Goal: Information Seeking & Learning: Learn about a topic

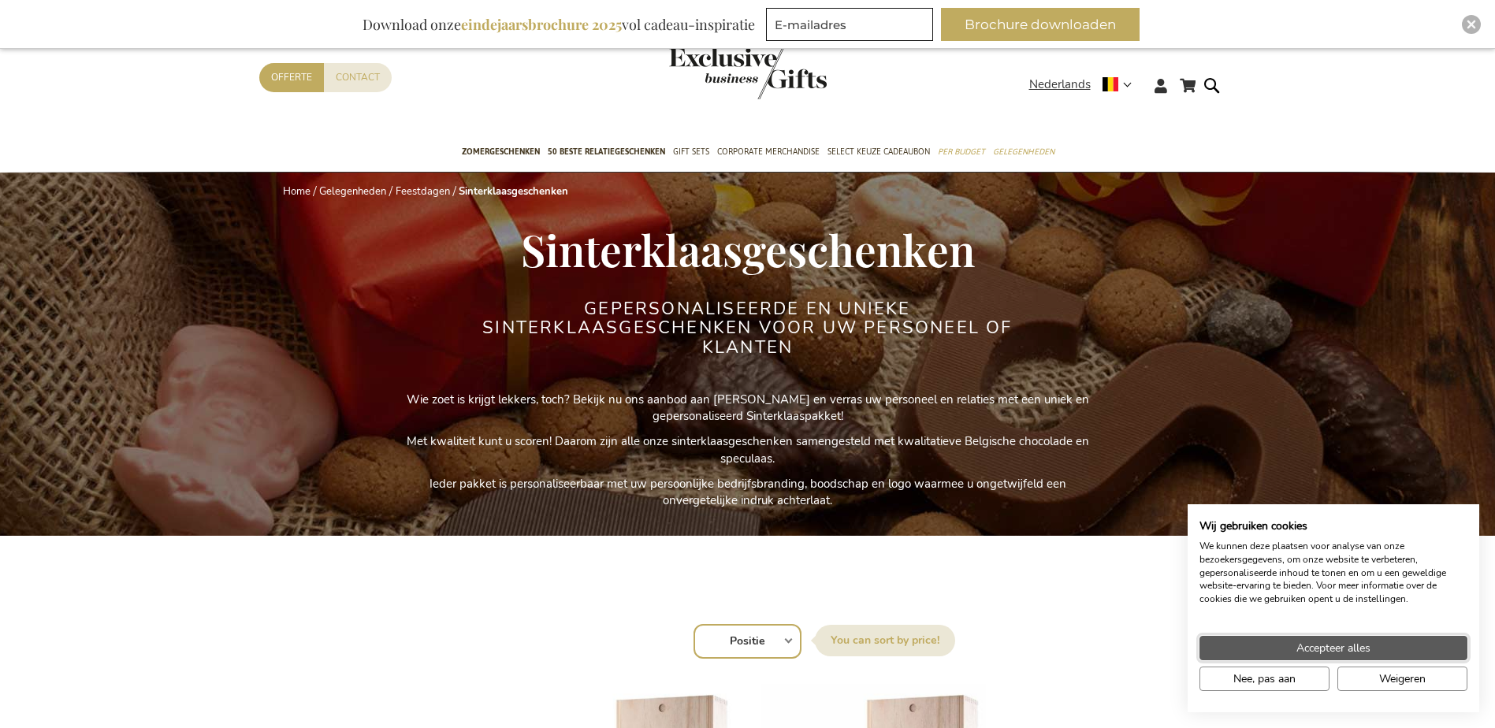
click at [1314, 645] on span "Accepteer alles" at bounding box center [1333, 648] width 74 height 17
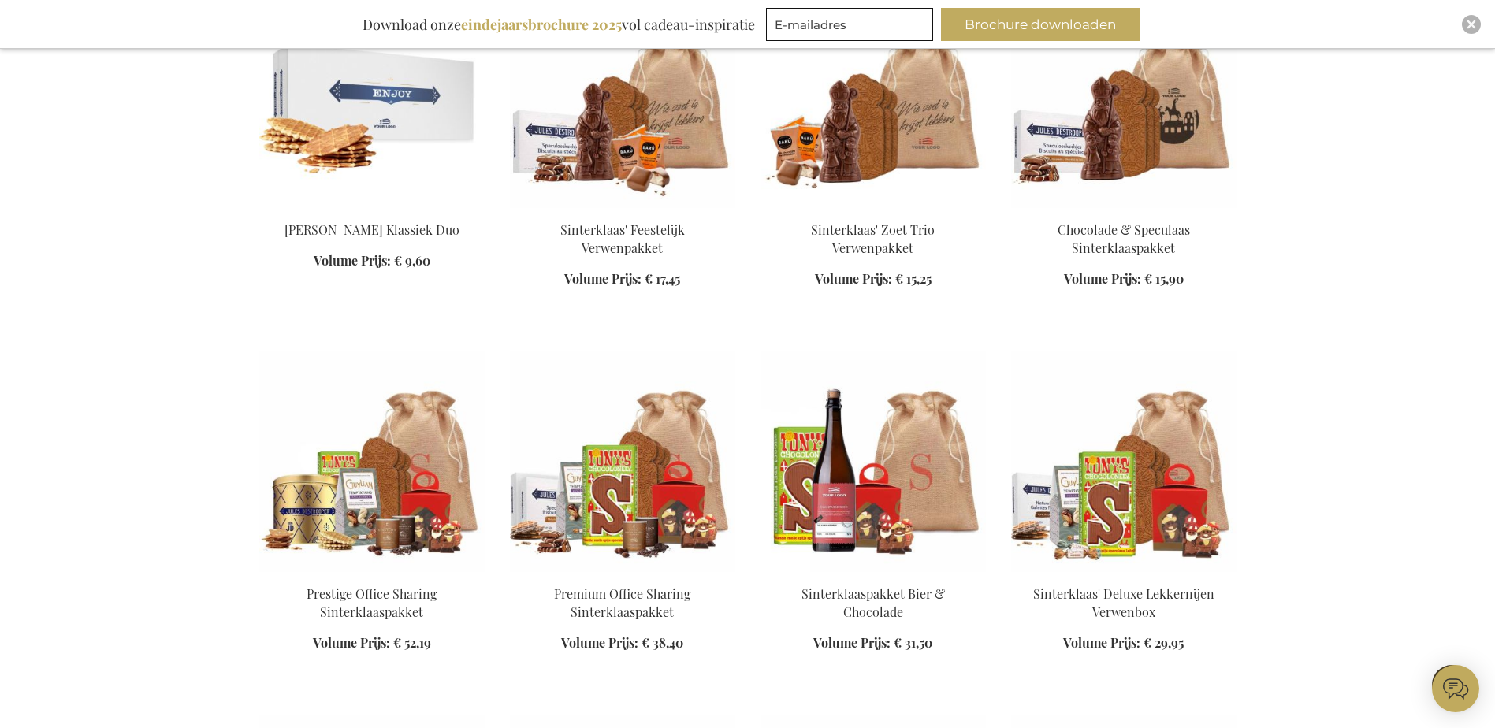
scroll to position [1103, 0]
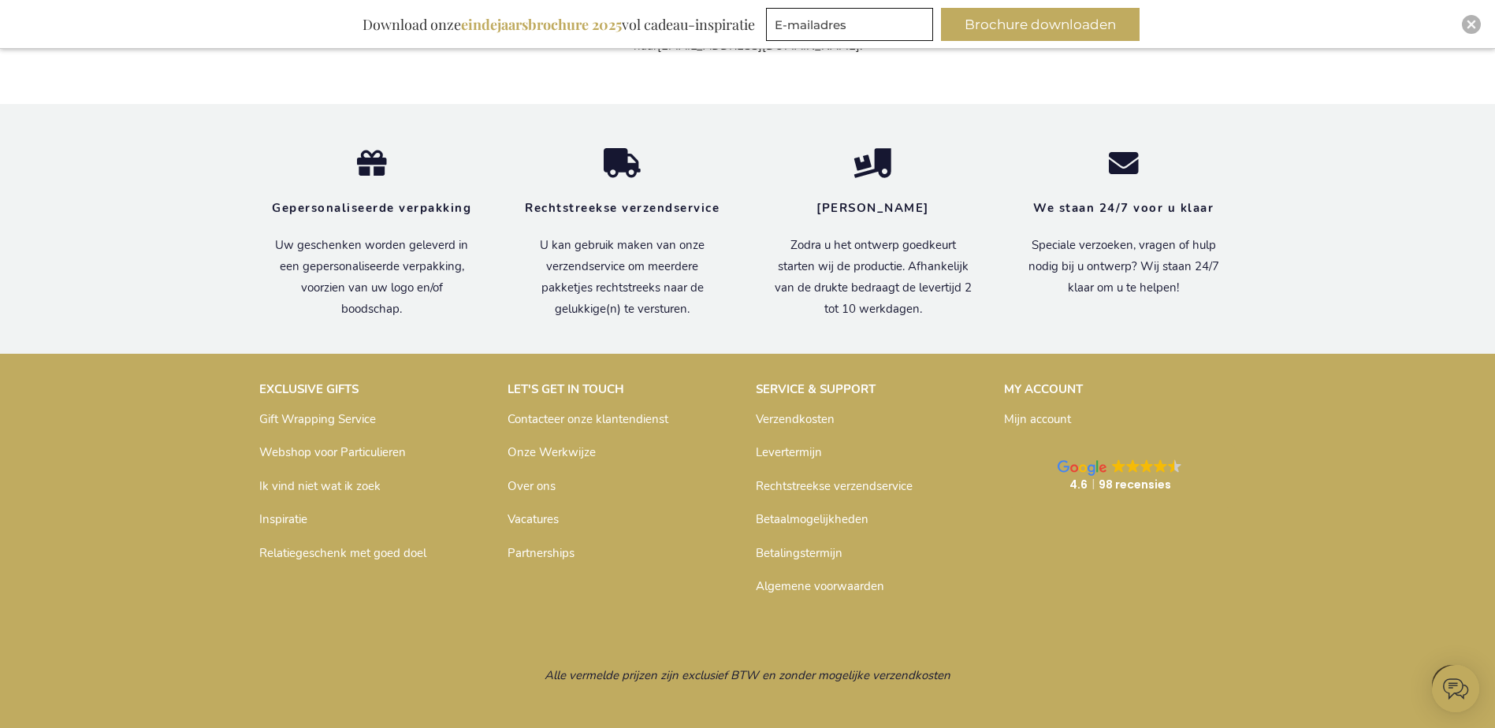
scroll to position [4333, 0]
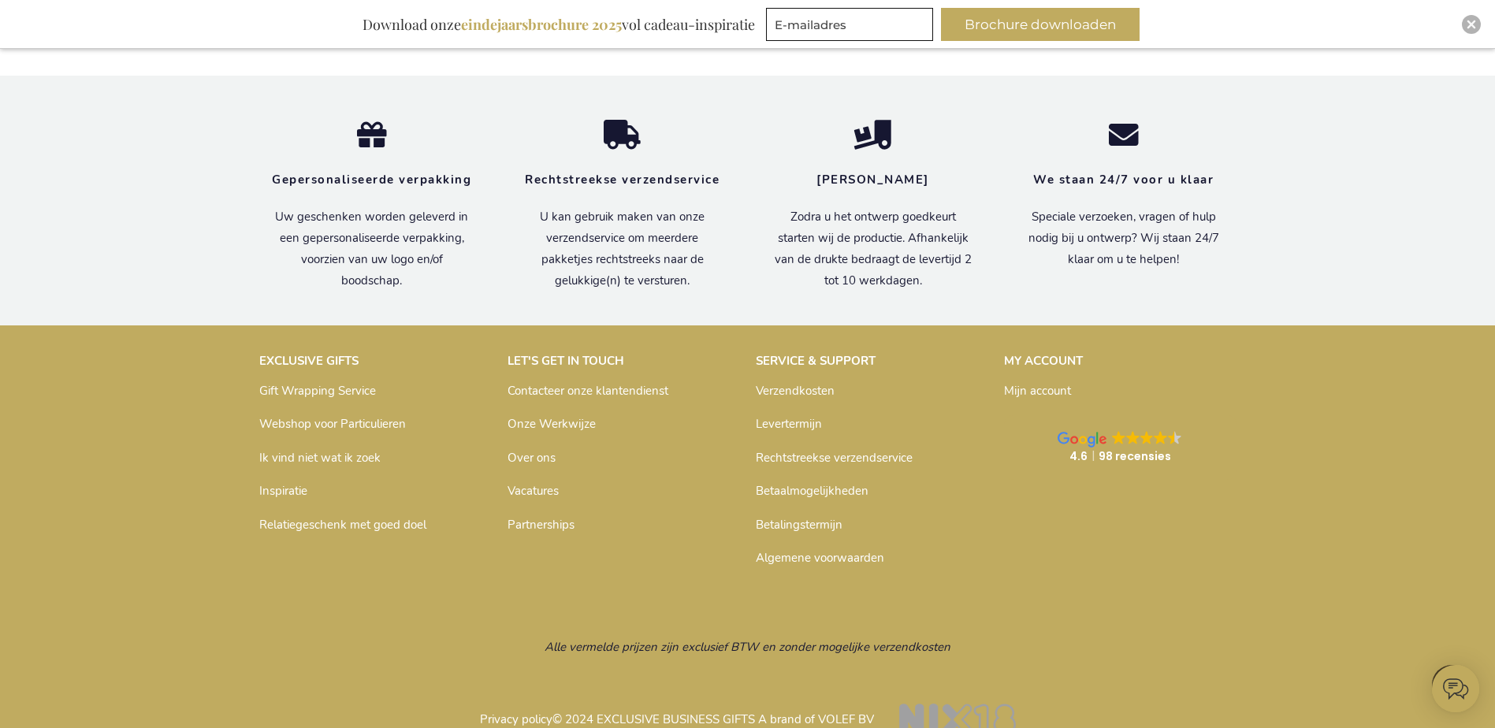
click at [620, 383] on link "Contacteer onze klantendienst" at bounding box center [587, 391] width 161 height 16
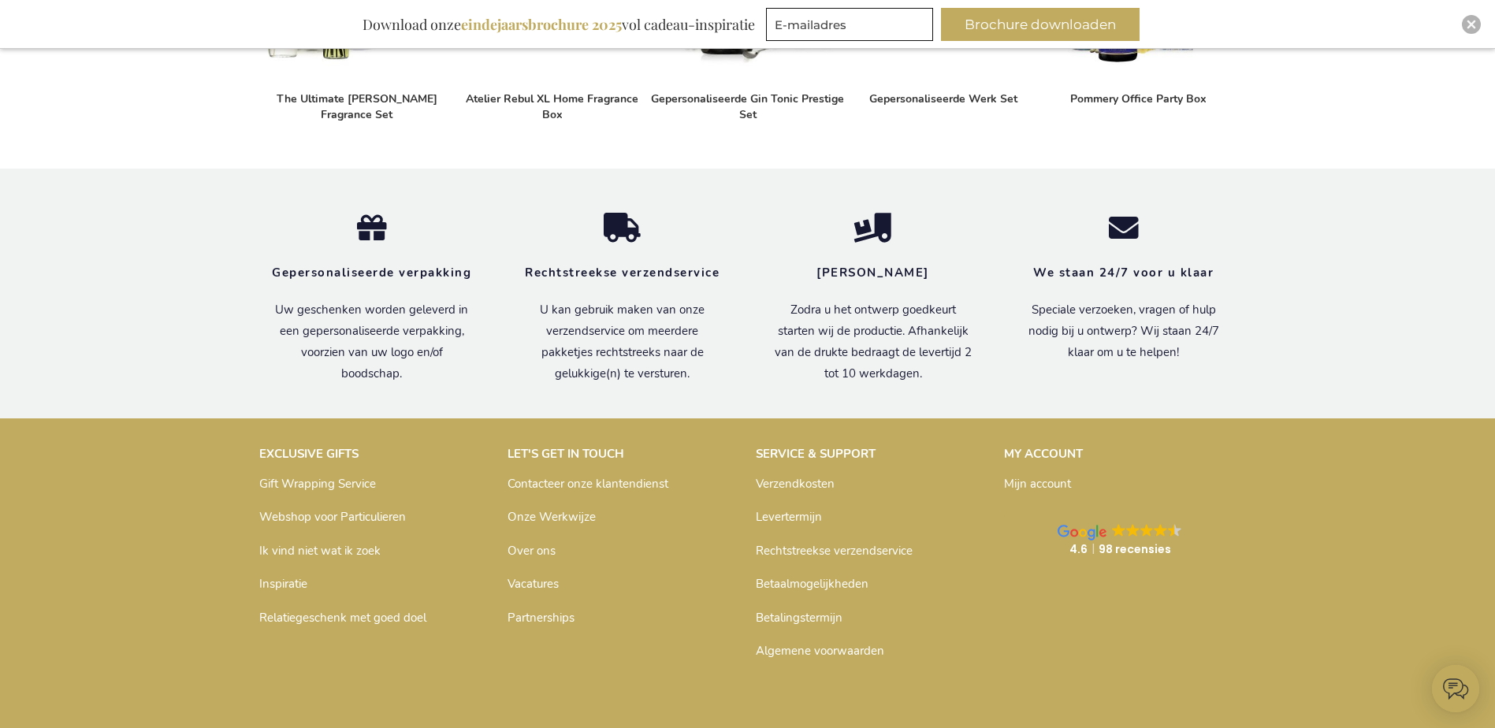
scroll to position [1368, 0]
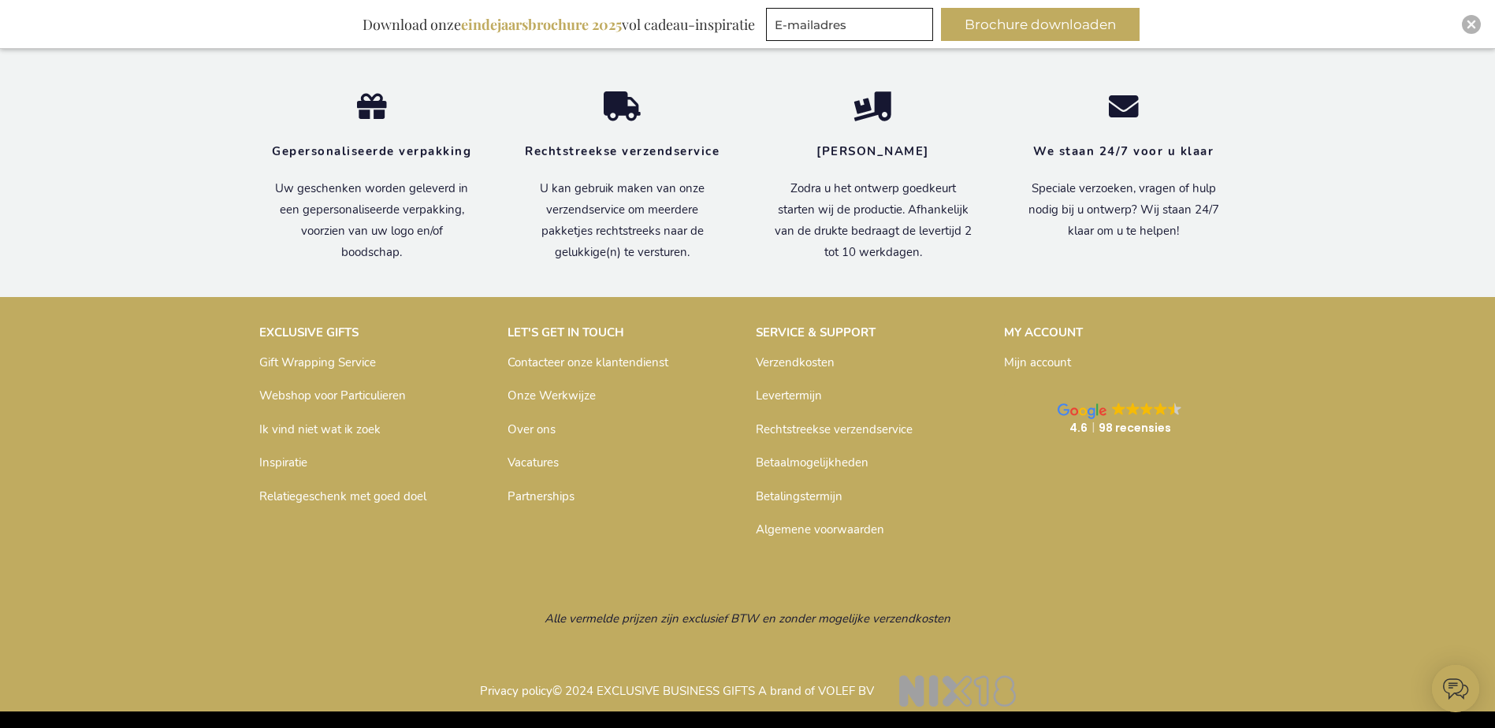
click at [791, 528] on link "Algemene voorwaarden" at bounding box center [820, 530] width 128 height 16
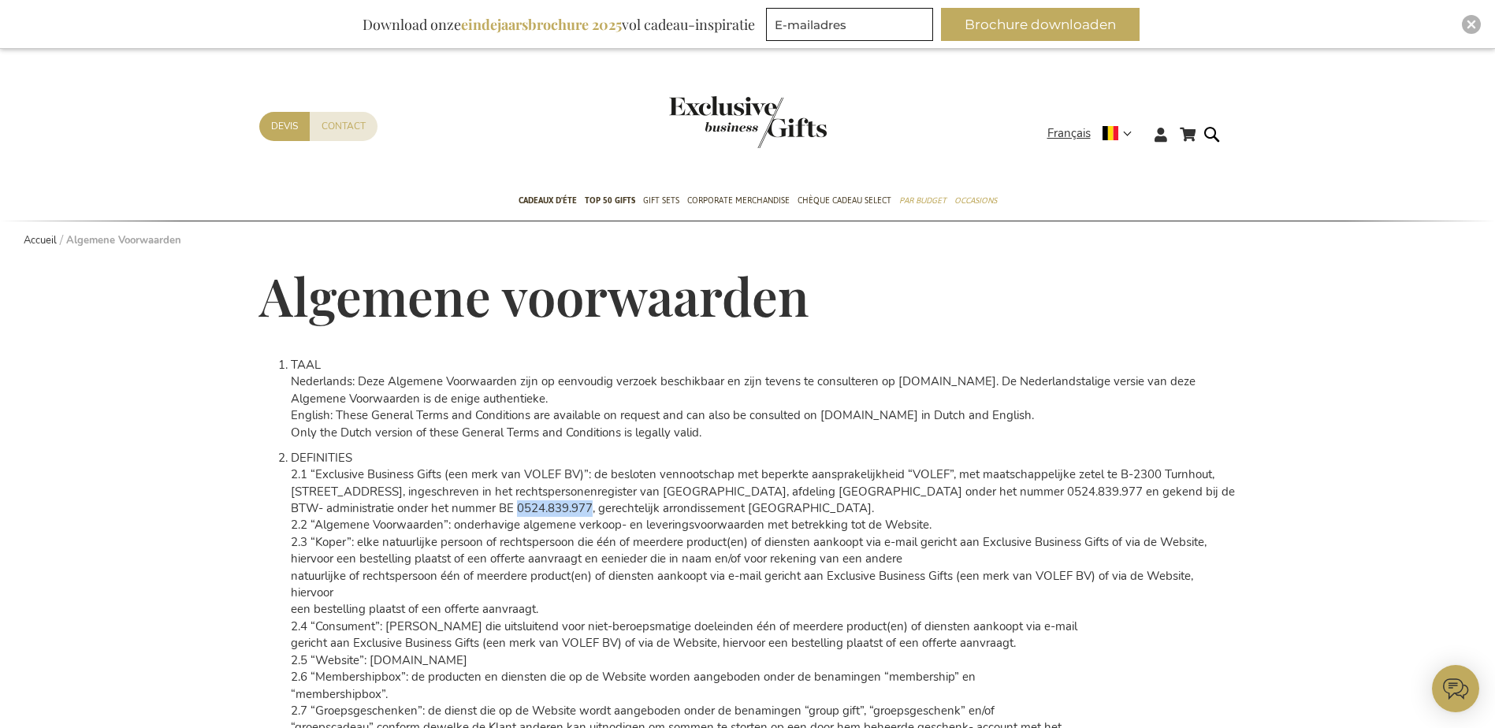
drag, startPoint x: 518, startPoint y: 507, endPoint x: 593, endPoint y: 511, distance: 74.2
click at [593, 511] on span "BTW- administratie onder het nummer BE 0524.839.977, gerechtelijk arrondissemen…" at bounding box center [582, 508] width 583 height 16
drag, startPoint x: 593, startPoint y: 511, endPoint x: 583, endPoint y: 512, distance: 9.6
copy span "0524.839.977"
click at [1127, 135] on strong "Français" at bounding box center [1088, 133] width 83 height 18
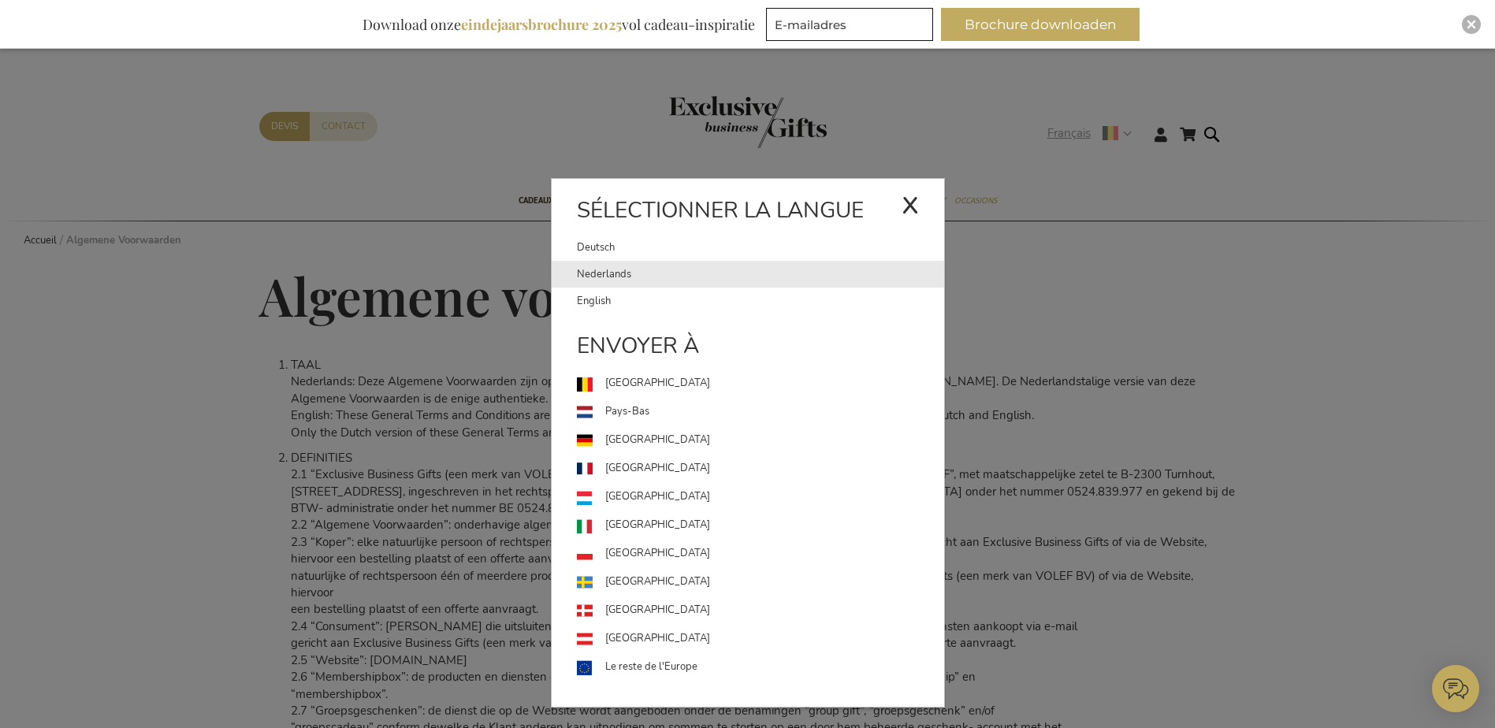
click at [598, 278] on link "Nederlands" at bounding box center [760, 274] width 367 height 27
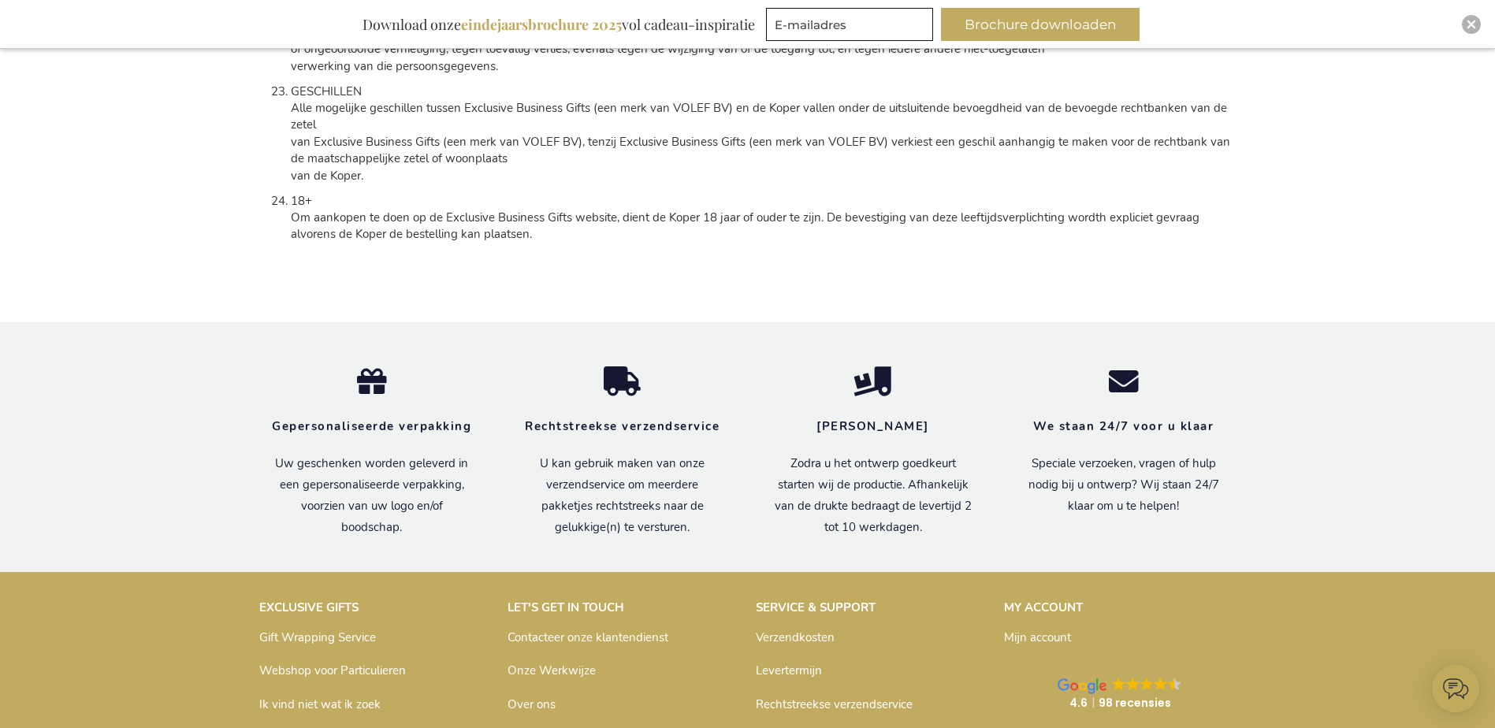
scroll to position [7485, 0]
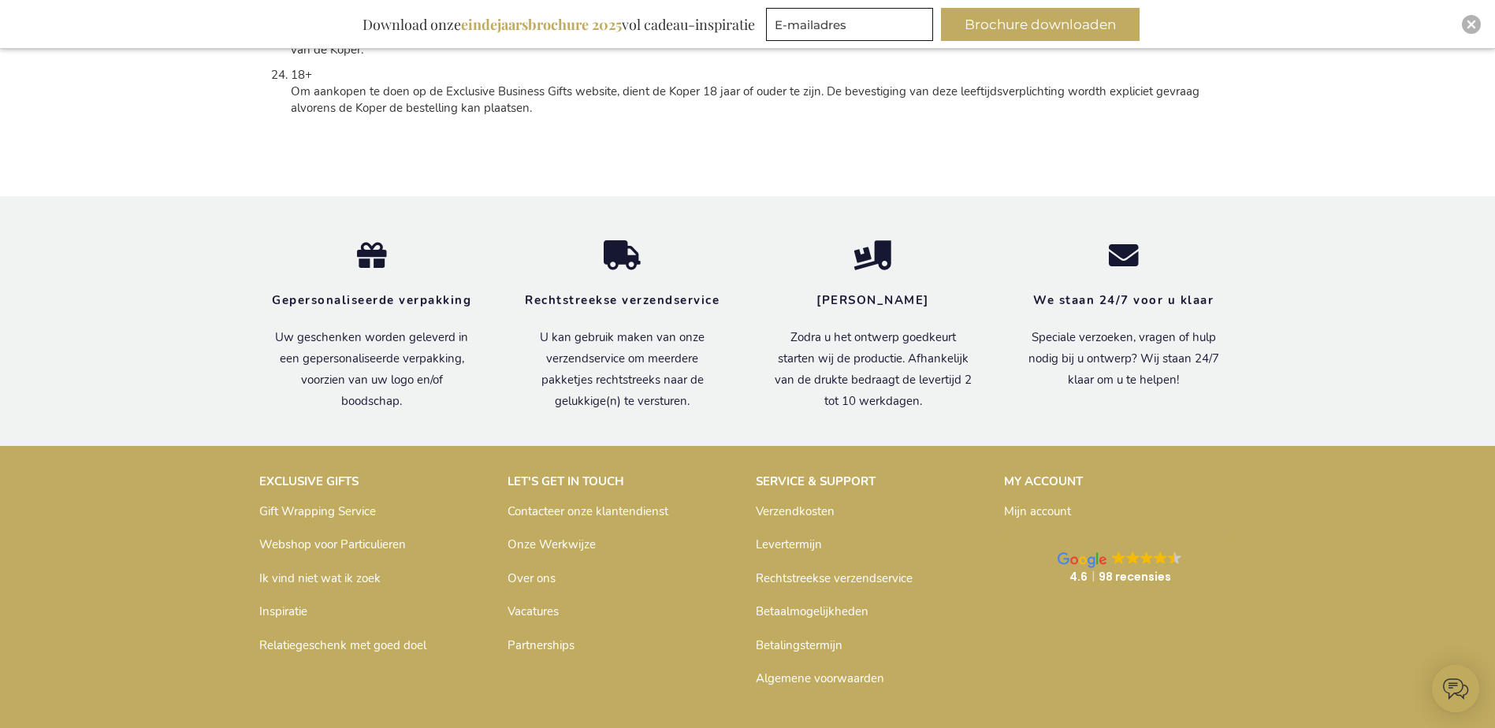
click at [567, 537] on link "Onze Werkwijze" at bounding box center [551, 545] width 88 height 16
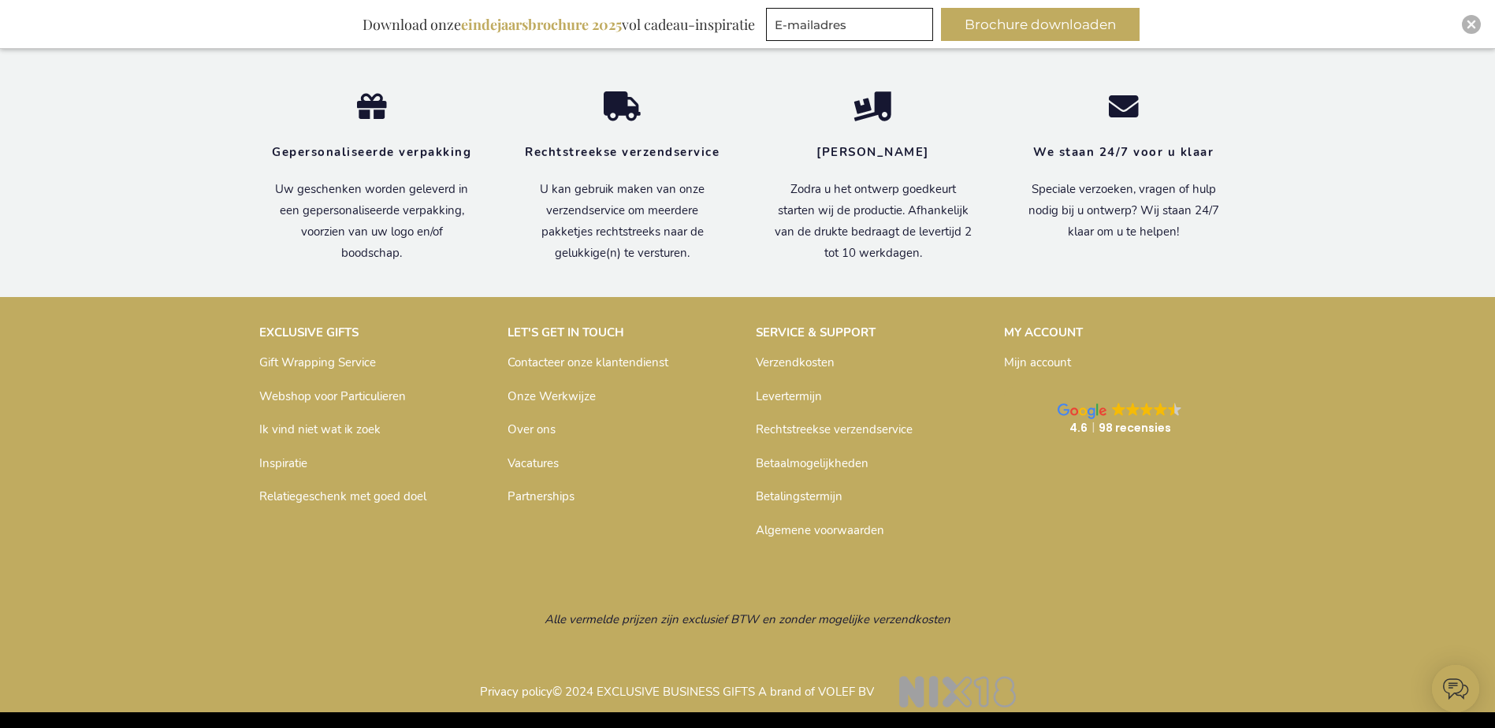
scroll to position [1716, 0]
click at [789, 496] on link "Betalingstermijn" at bounding box center [799, 496] width 87 height 16
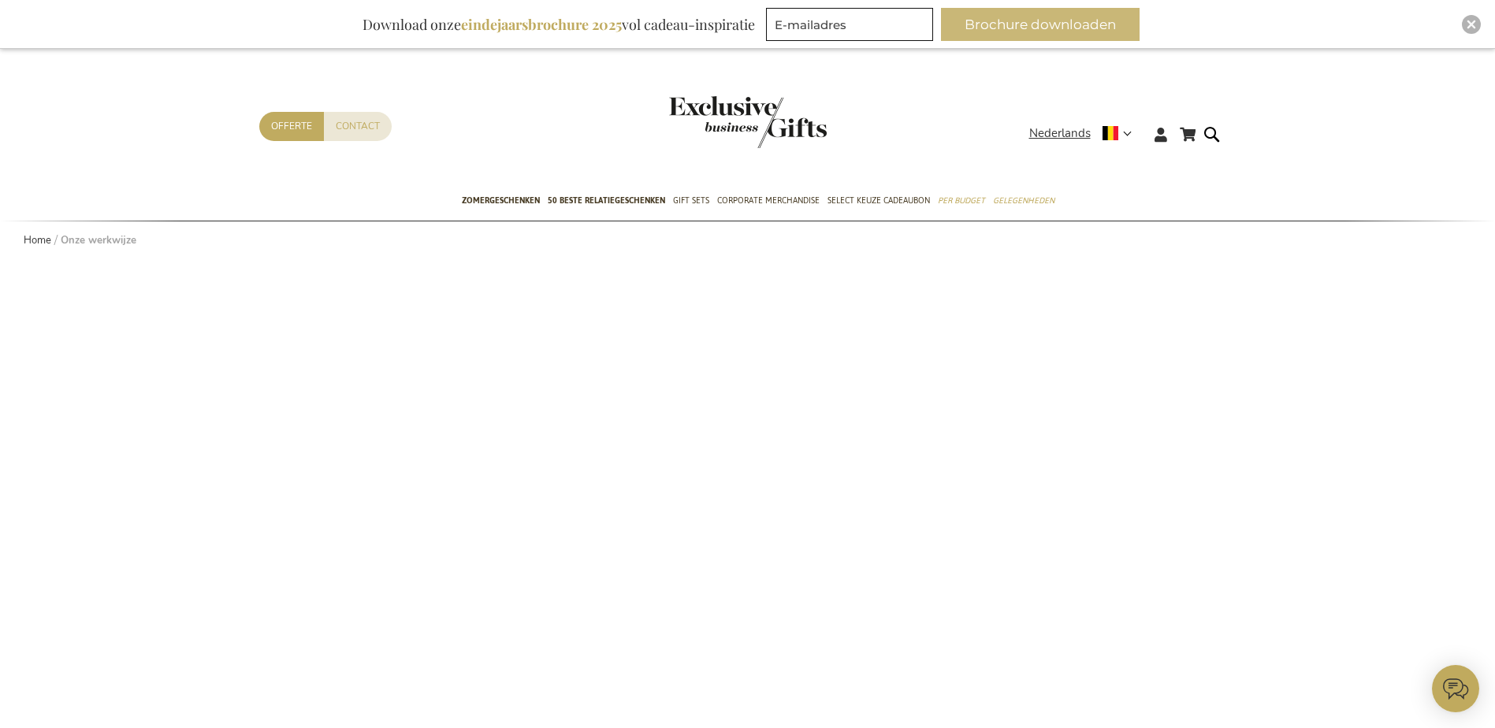
click at [1009, 31] on button "Brochure downloaden" at bounding box center [1040, 24] width 199 height 33
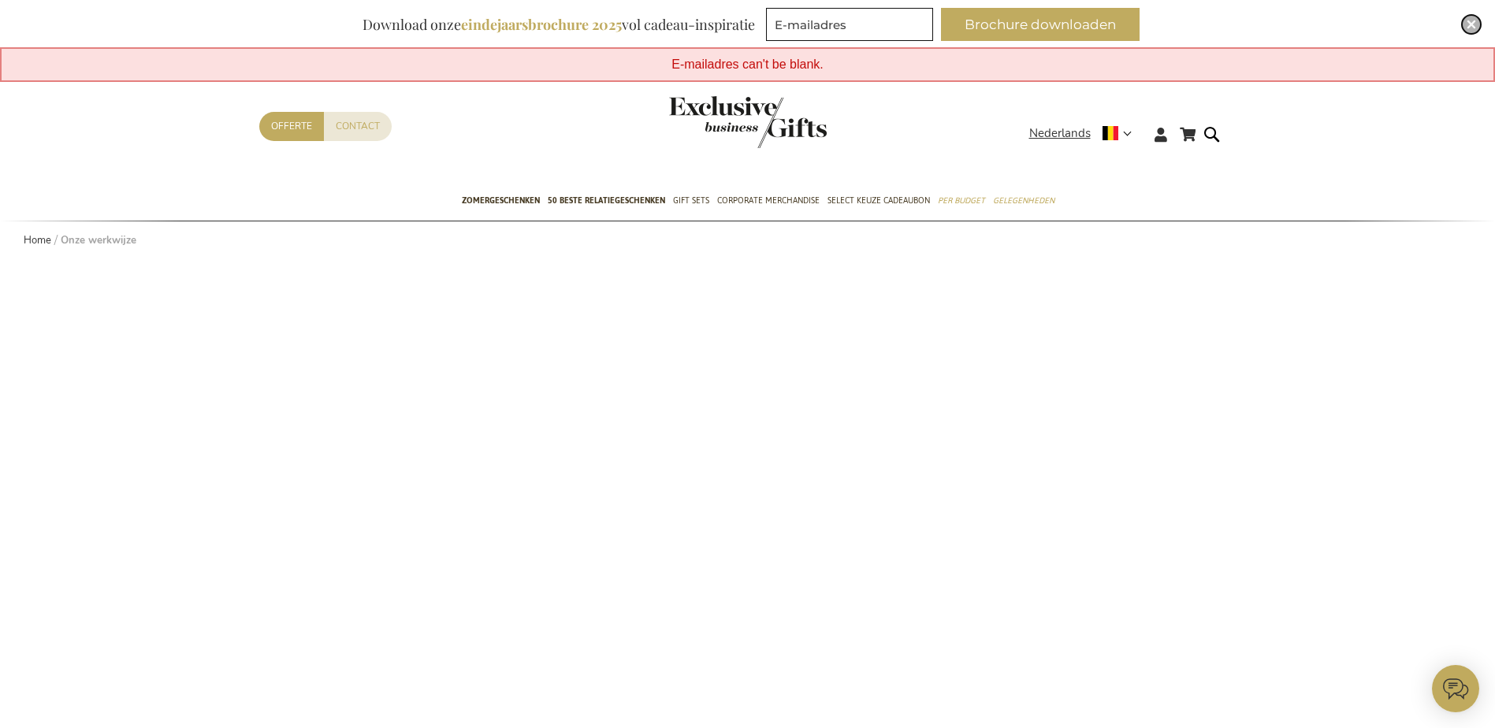
click at [1467, 28] on img "Close" at bounding box center [1470, 24] width 9 height 9
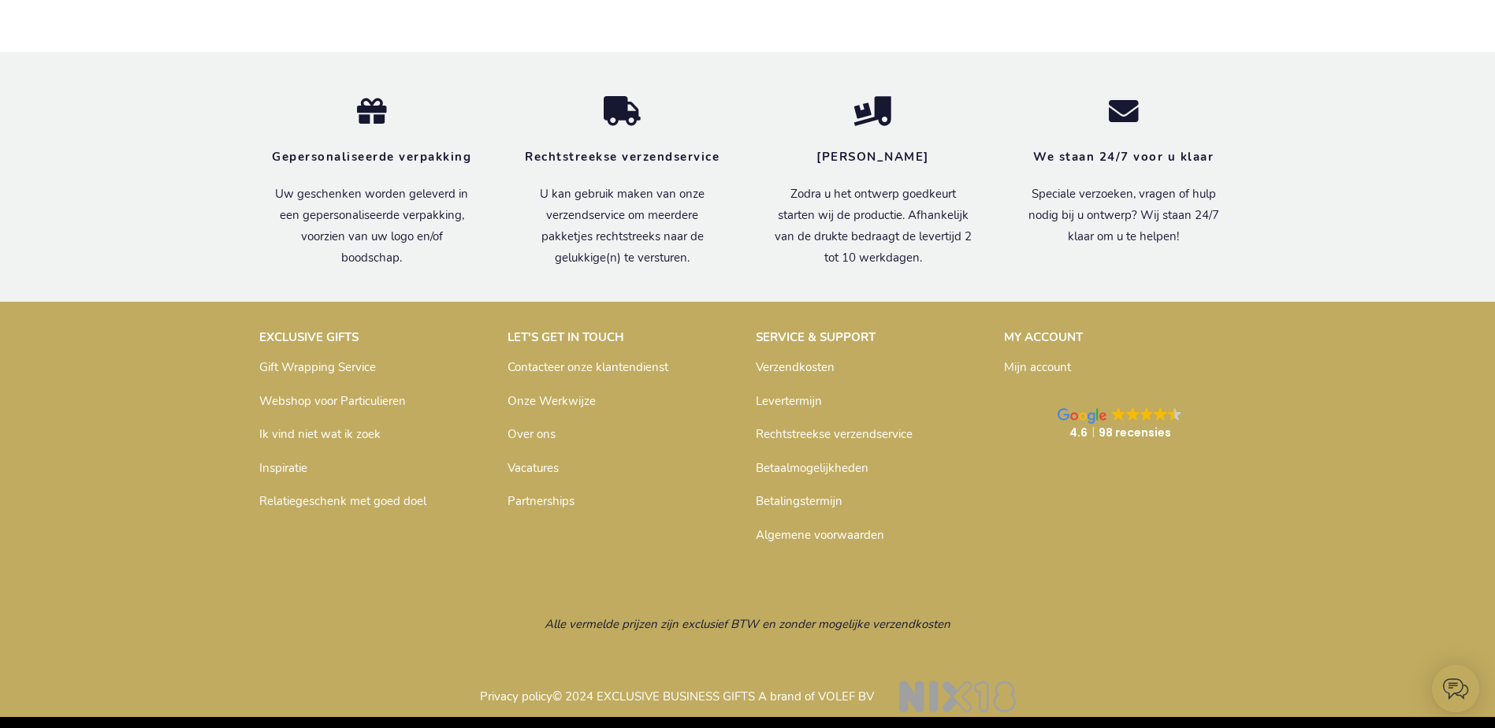
scroll to position [1667, 0]
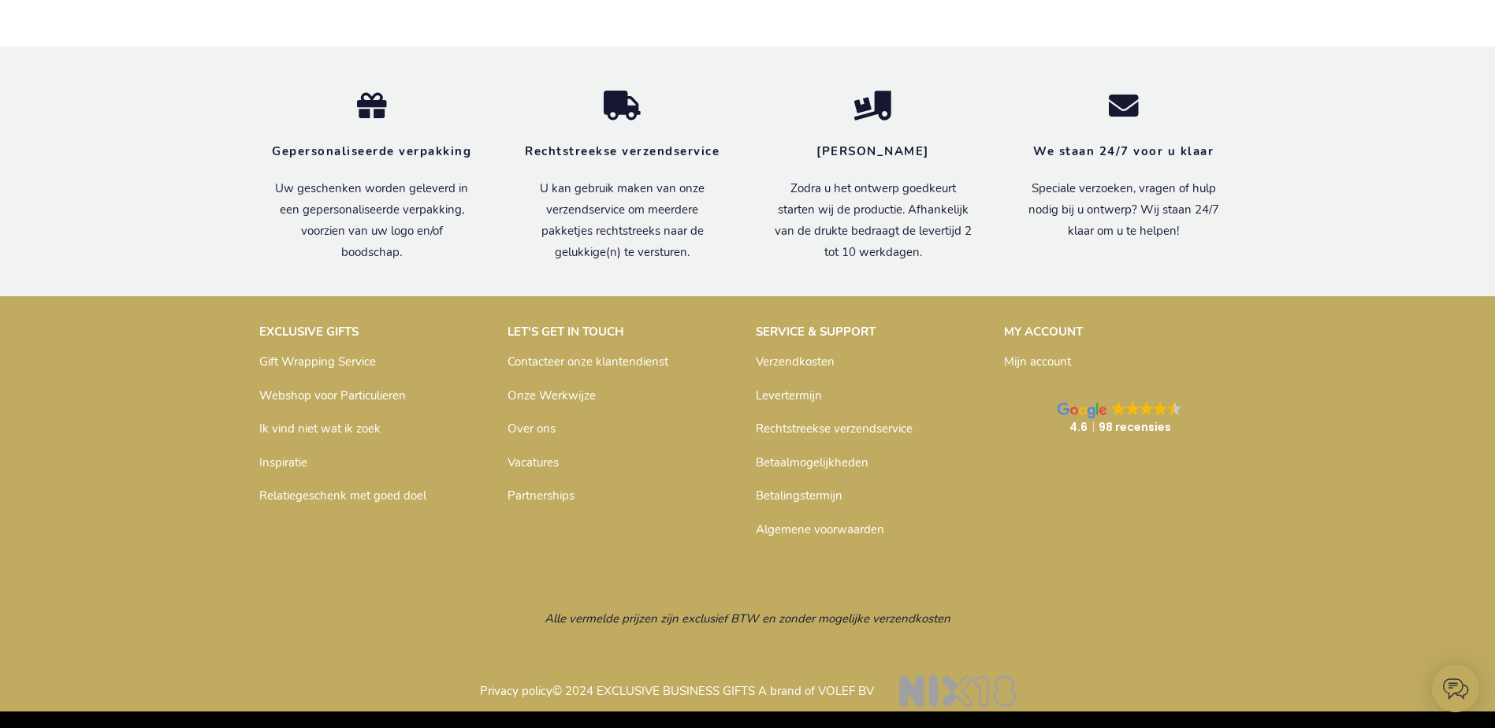
click at [805, 466] on link "Betaalmogelijkheden" at bounding box center [812, 463] width 113 height 16
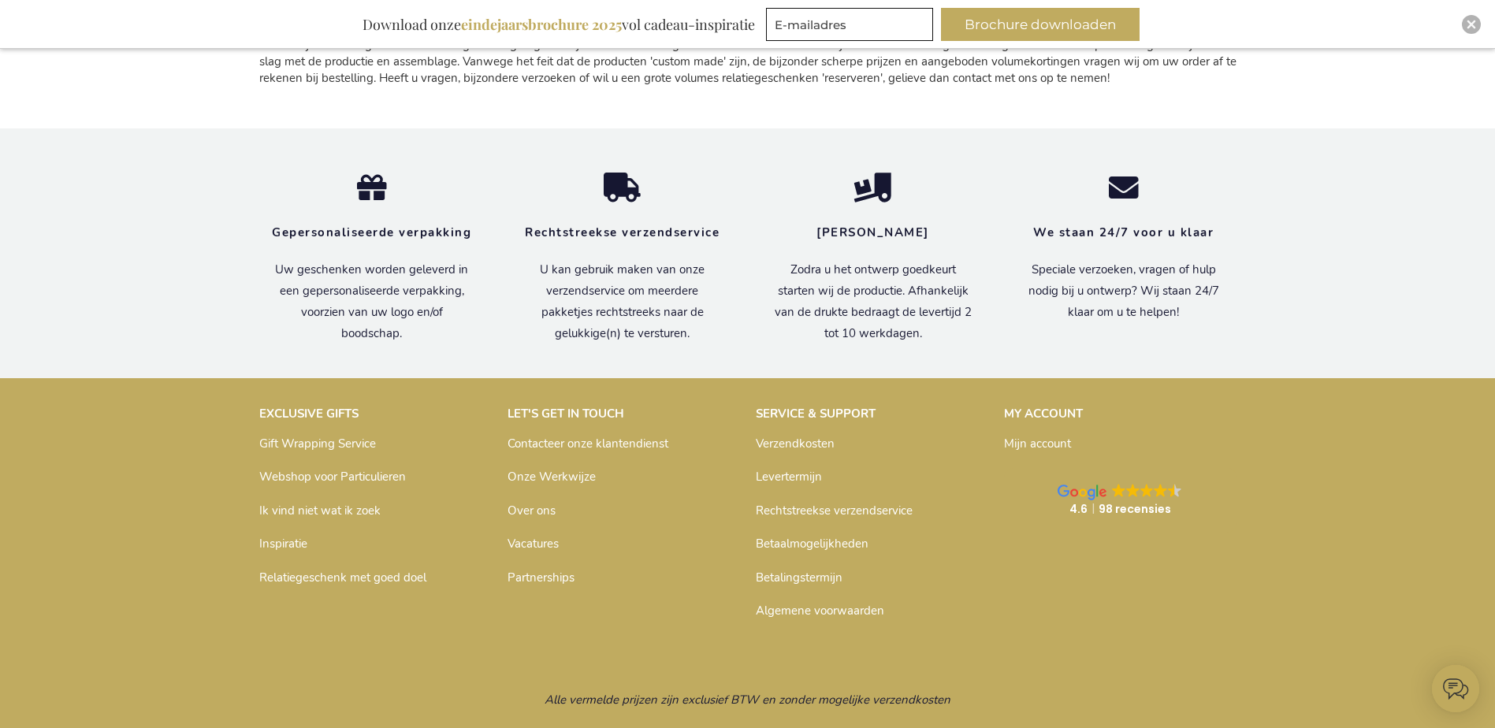
scroll to position [2353, 0]
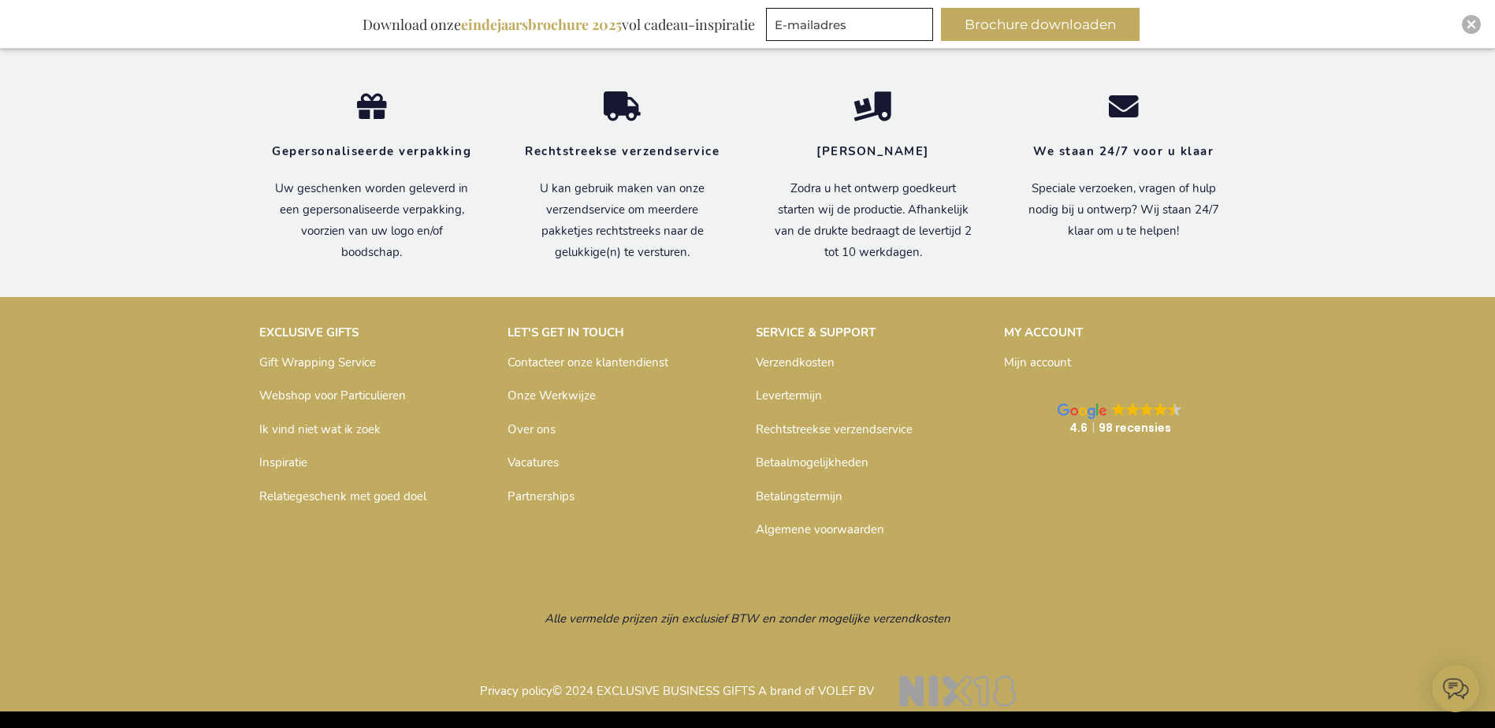
click at [564, 366] on link "Contacteer onze klantendienst" at bounding box center [587, 363] width 161 height 16
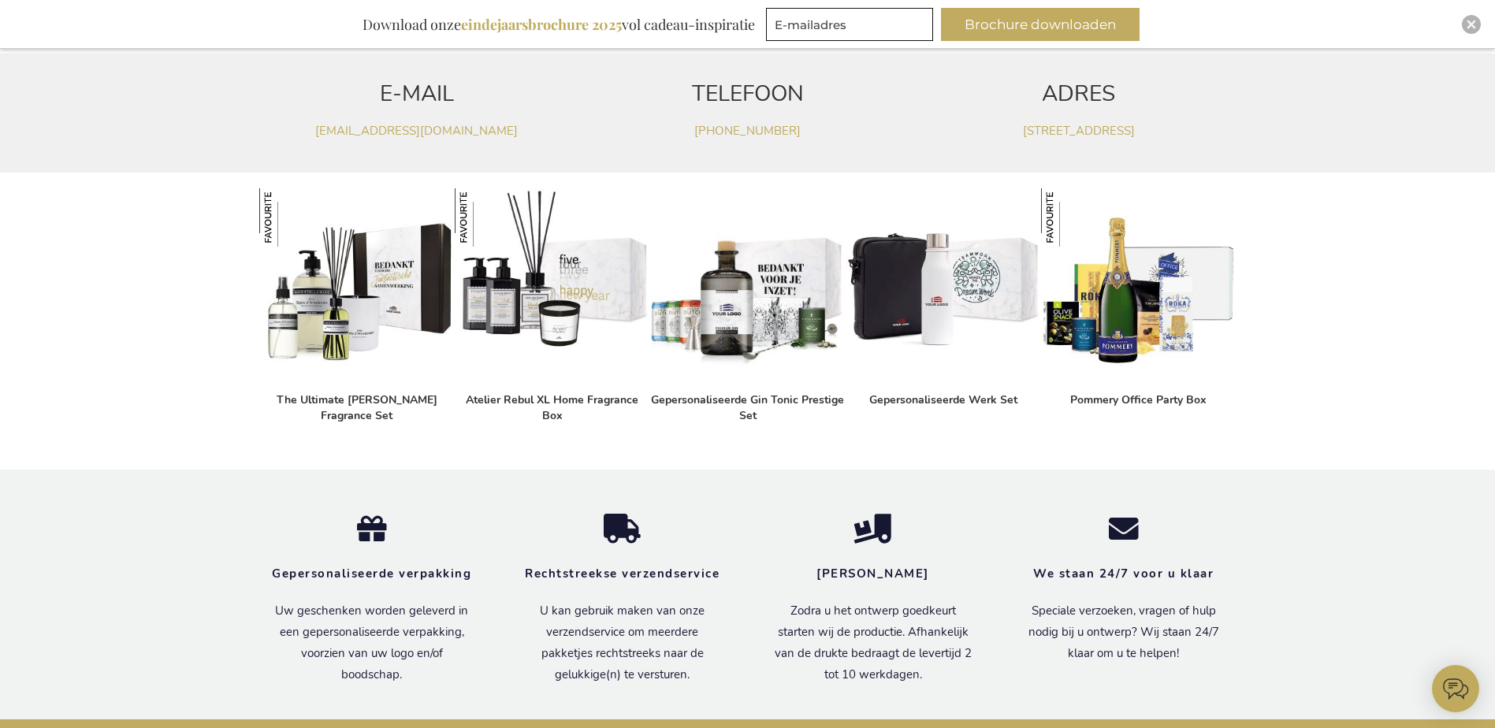
scroll to position [1261, 0]
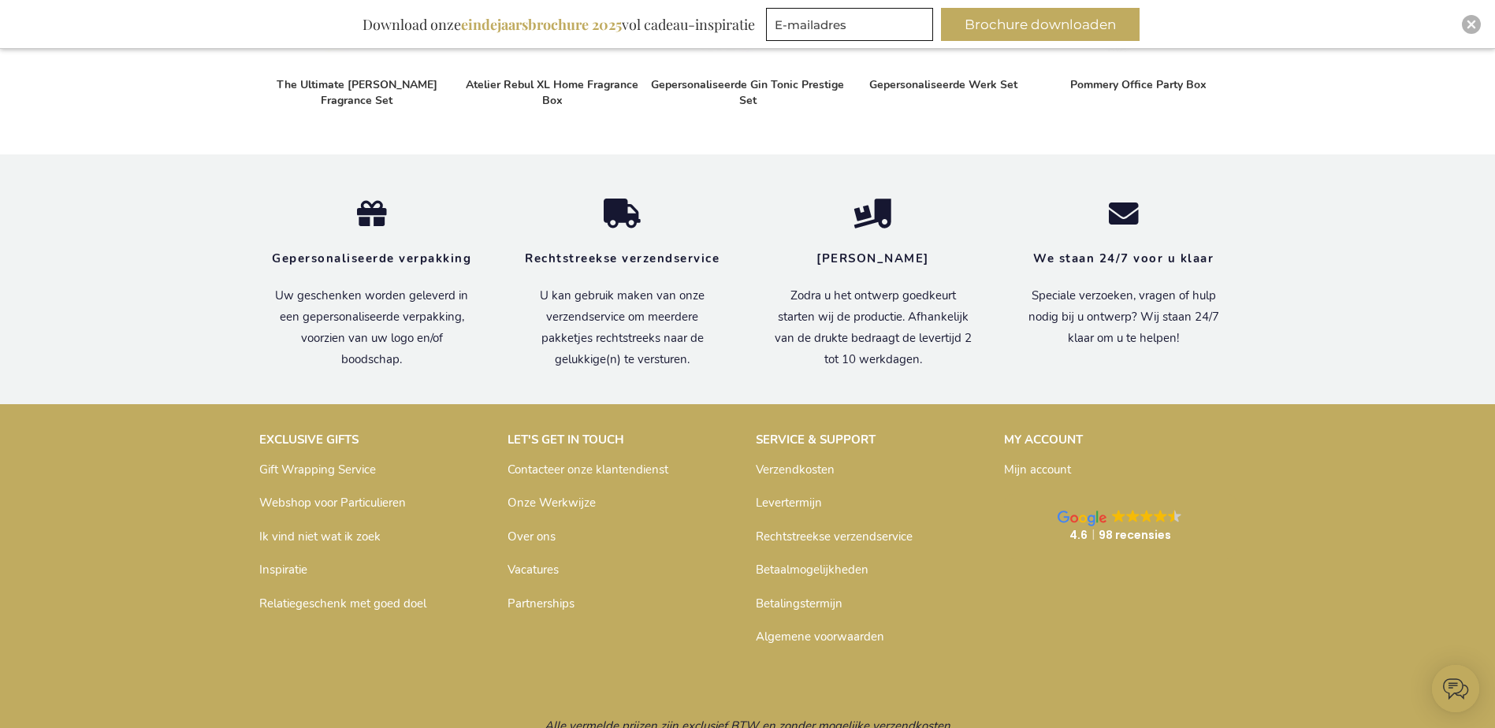
click at [552, 502] on link "Onze Werkwijze" at bounding box center [551, 503] width 88 height 16
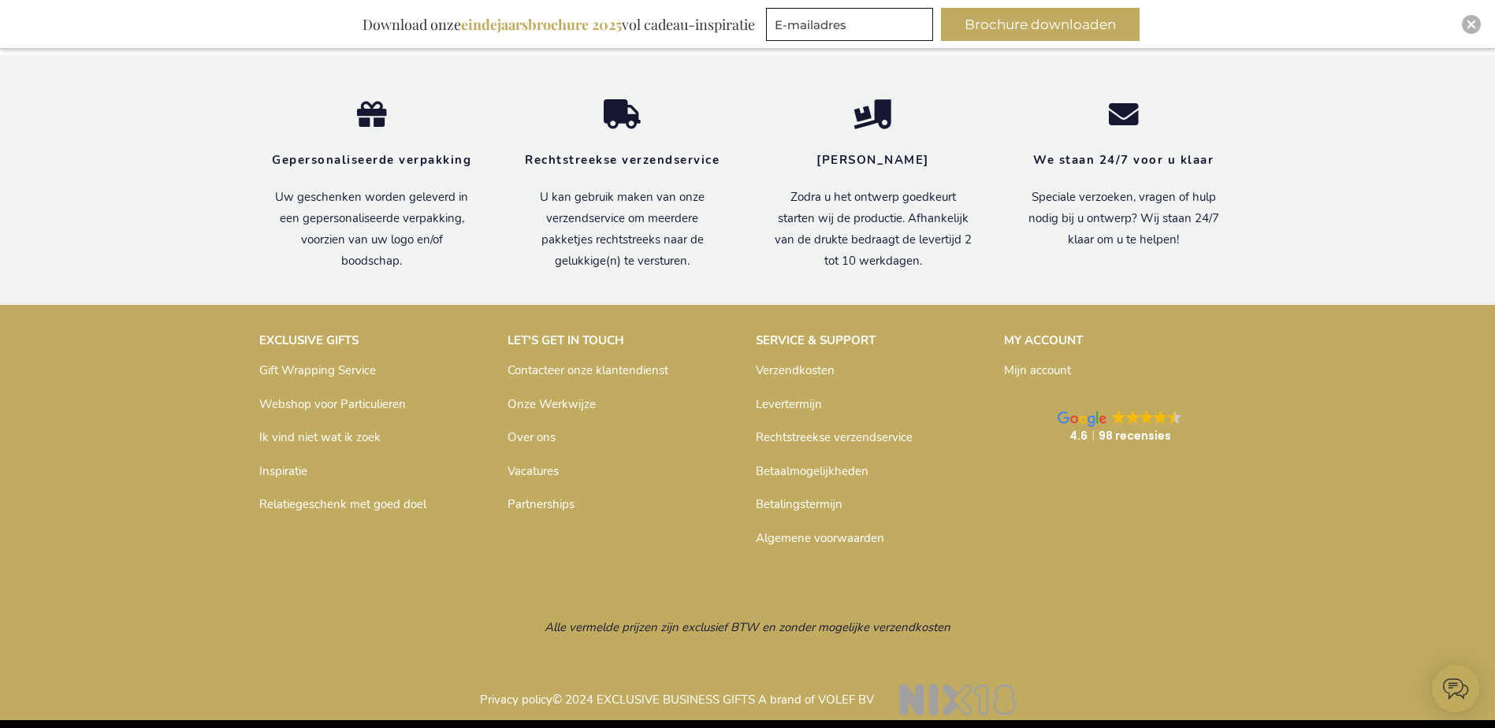
scroll to position [1716, 0]
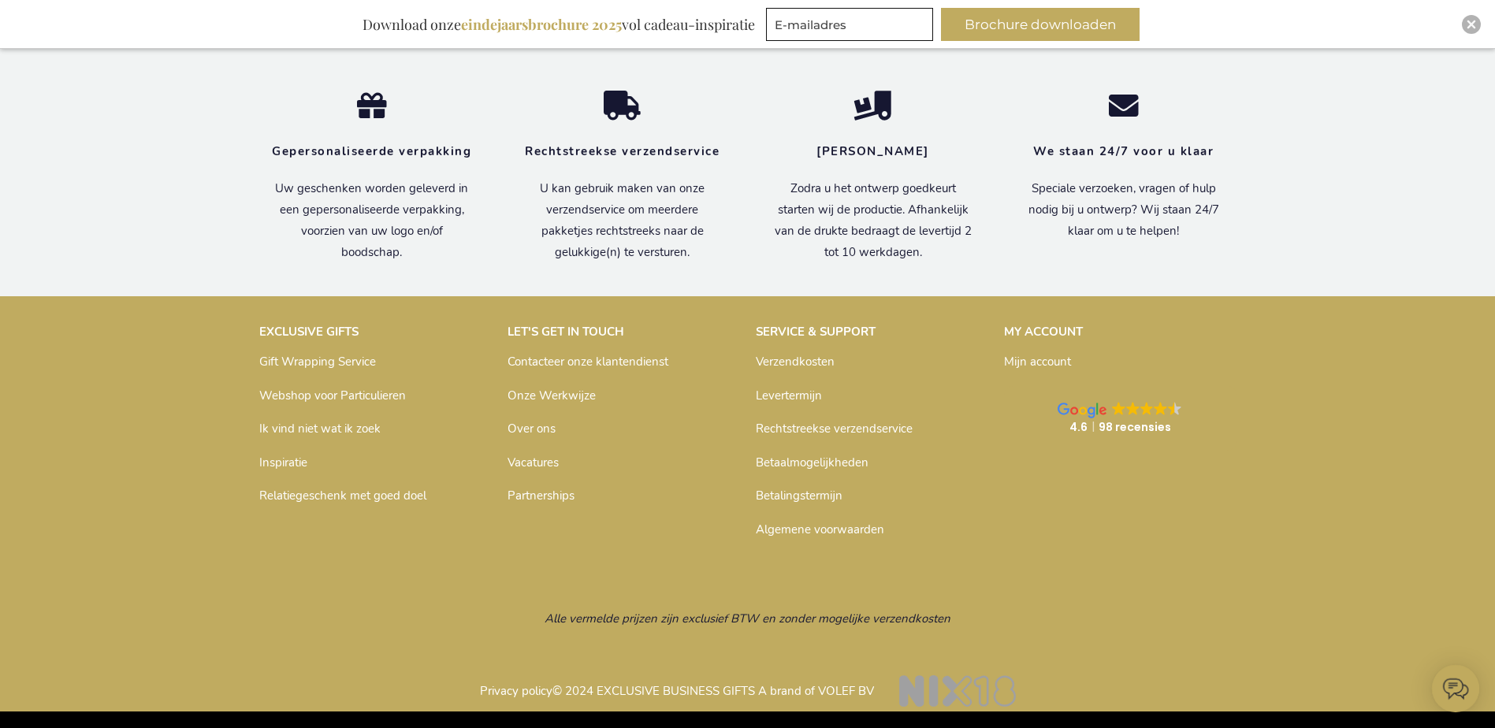
click at [385, 498] on link "Relatiegeschenk met goed doel" at bounding box center [342, 496] width 167 height 16
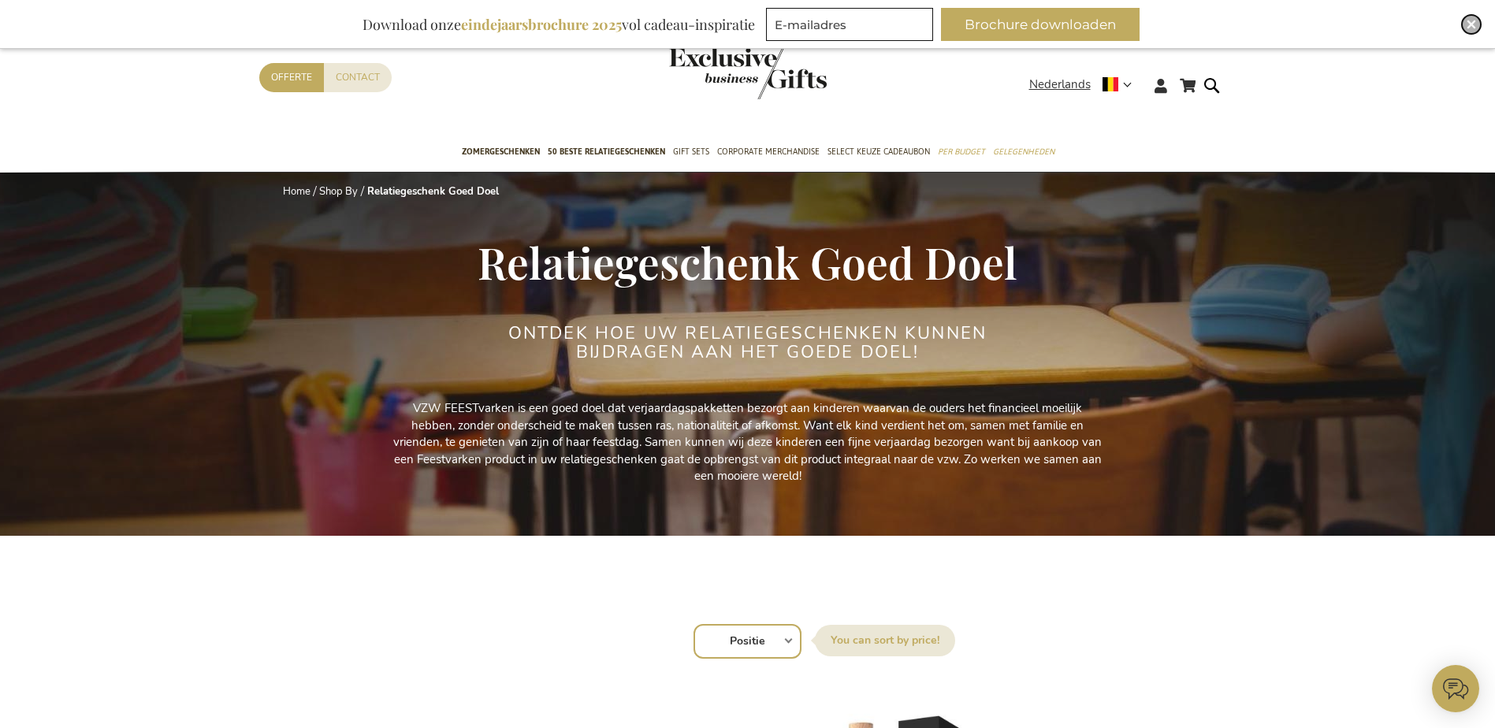
click at [1468, 24] on img "Close" at bounding box center [1470, 24] width 9 height 9
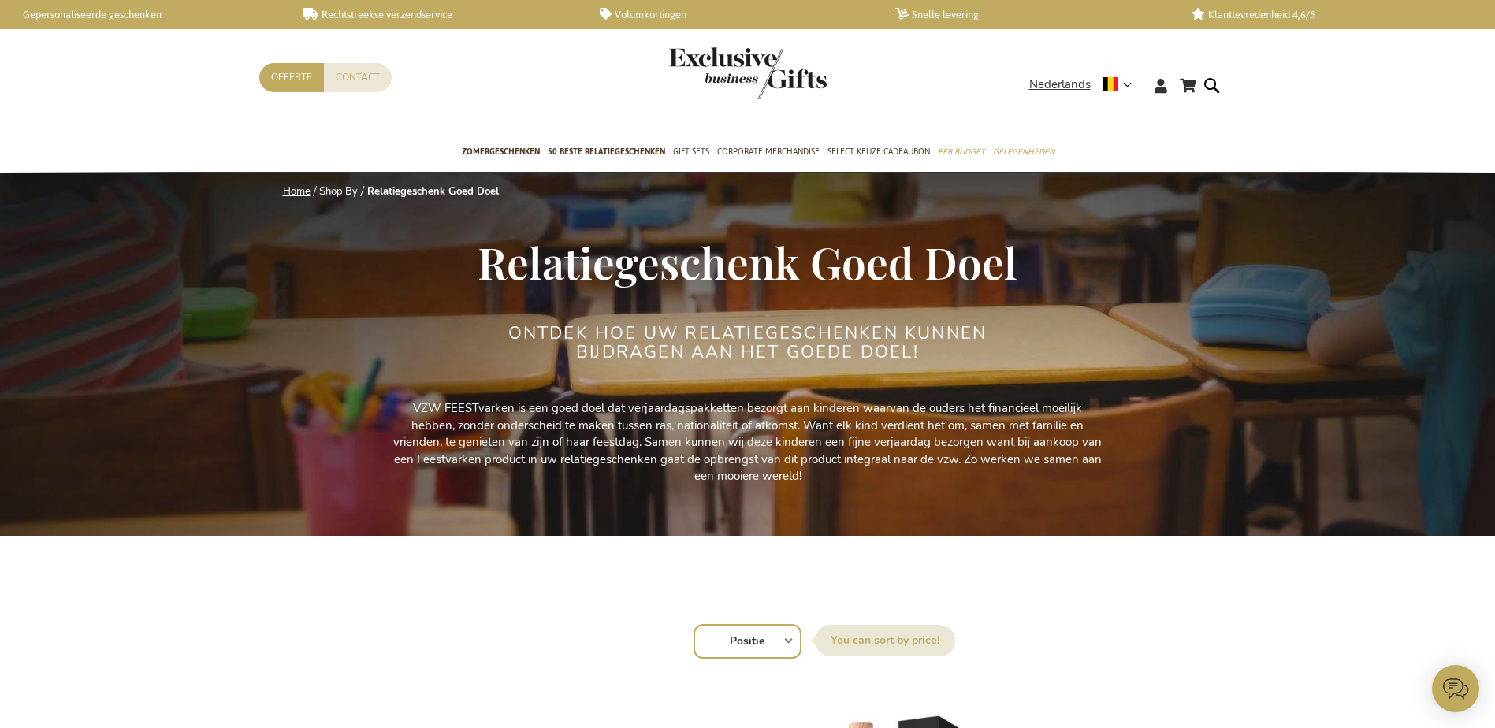
click at [293, 191] on link "Home" at bounding box center [297, 191] width 28 height 14
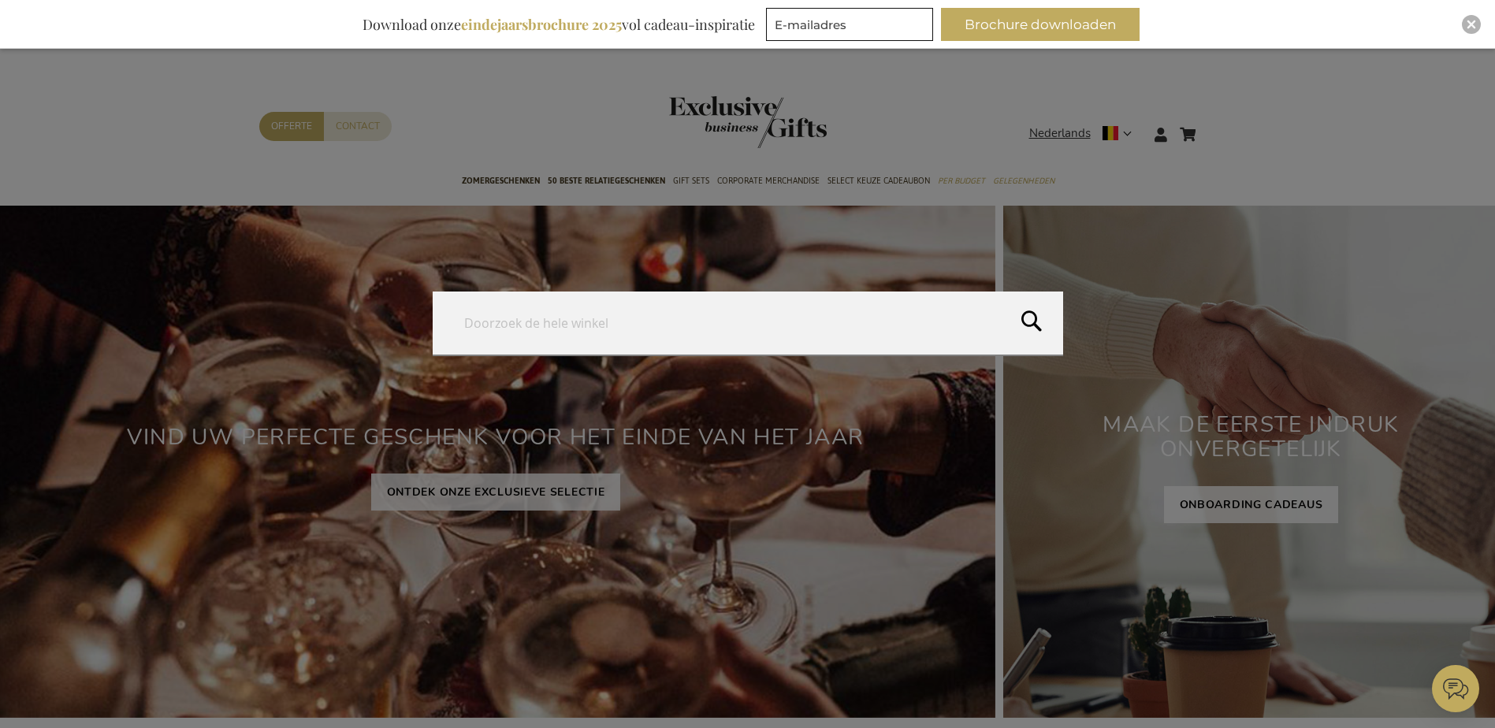
click at [1216, 124] on form "Search Search" at bounding box center [1216, 124] width 16 height 0
click at [665, 303] on input "Search" at bounding box center [748, 323] width 630 height 63
click at [569, 330] on input "Search" at bounding box center [748, 323] width 630 height 63
type input "Sinterklaas"
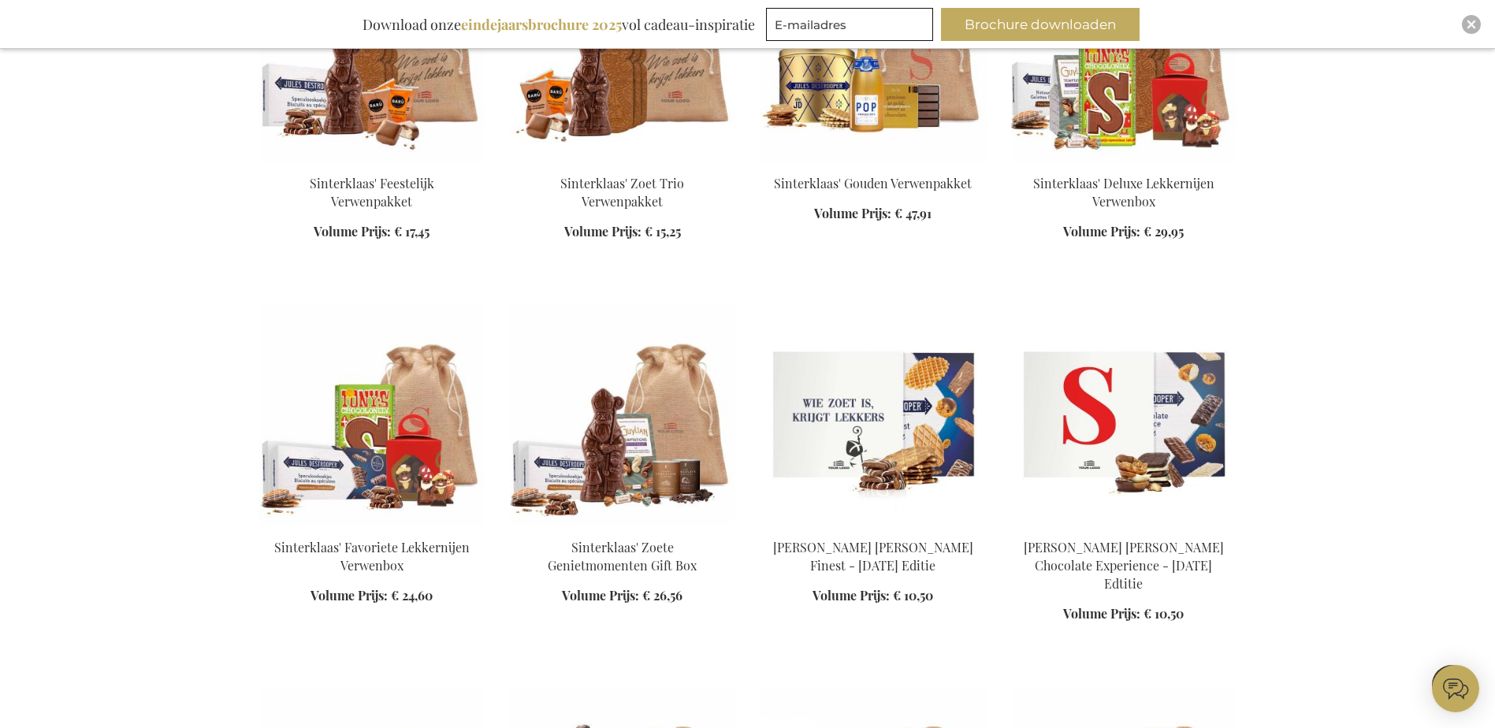
scroll to position [945, 0]
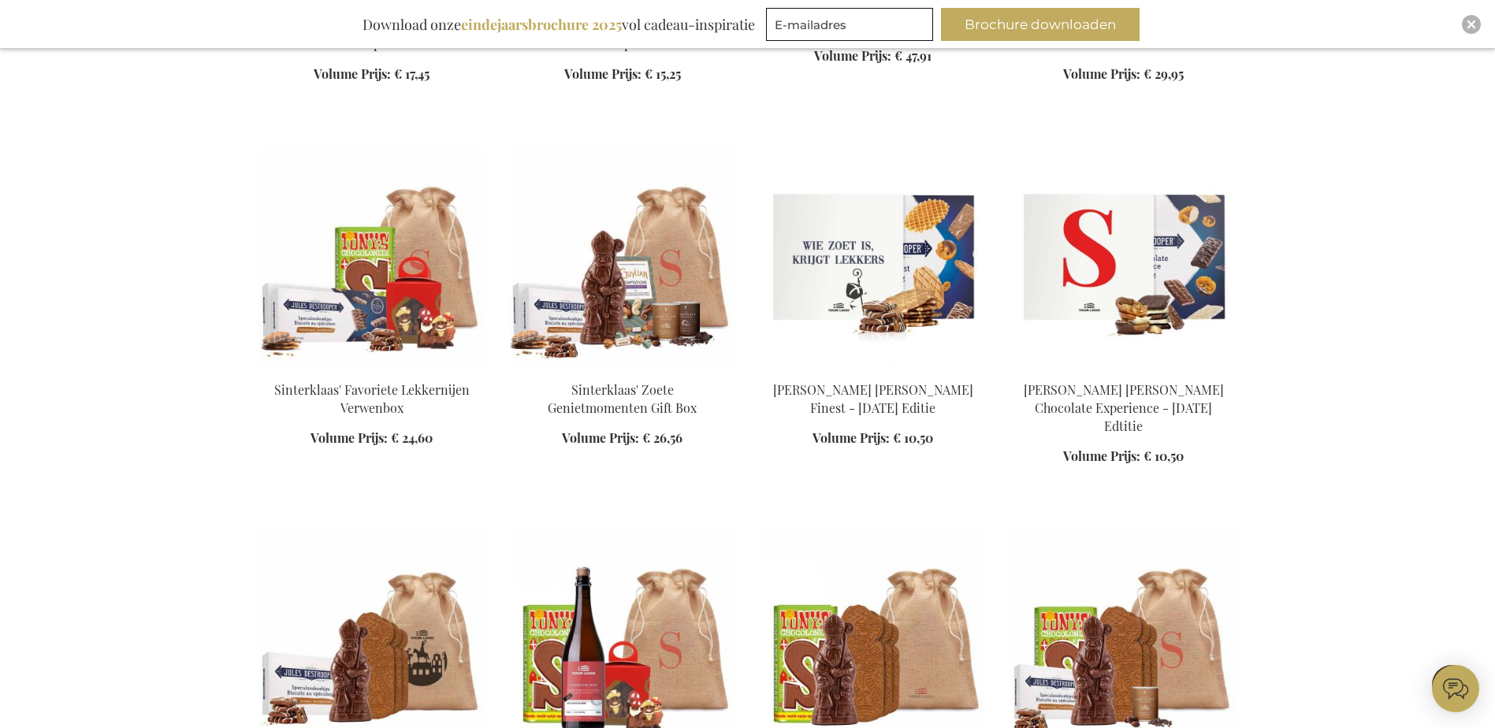
click at [441, 251] on img at bounding box center [371, 257] width 225 height 221
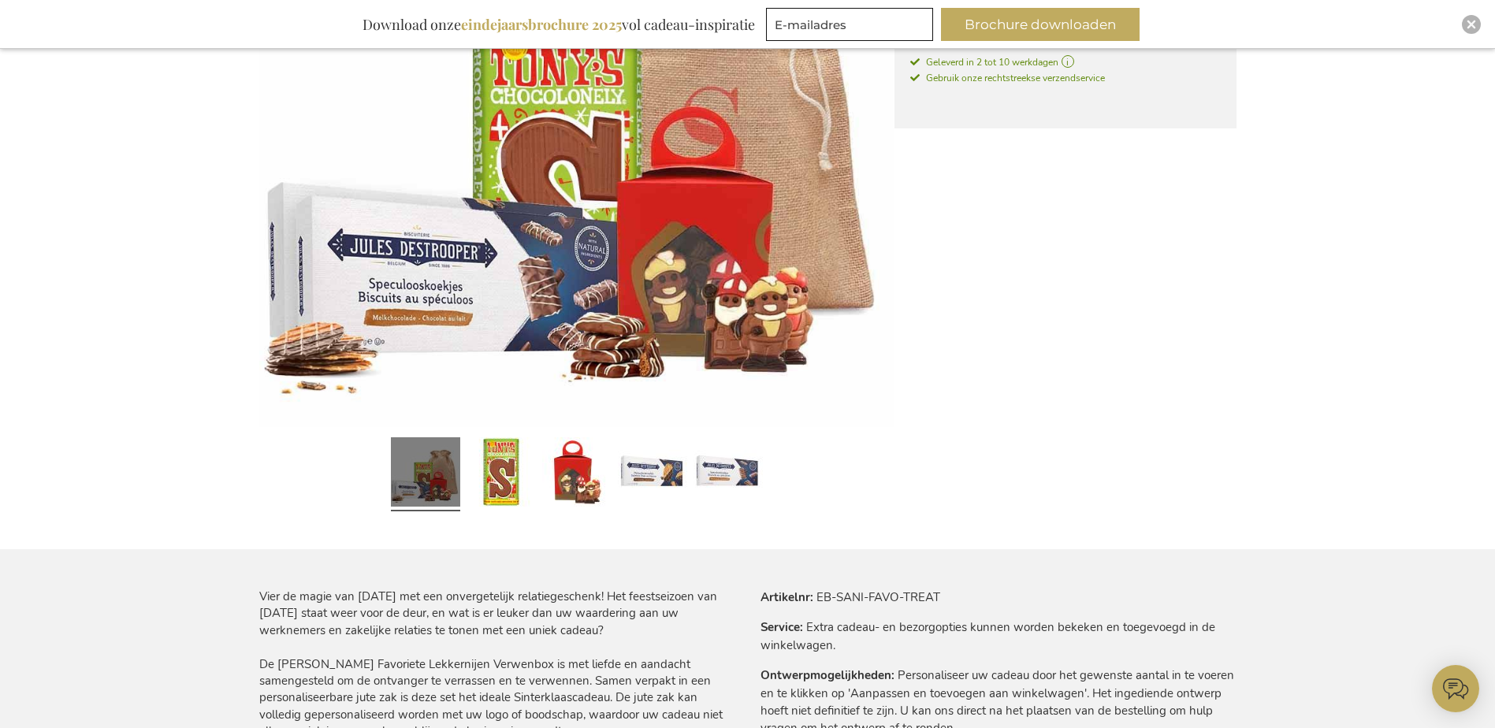
scroll to position [315, 0]
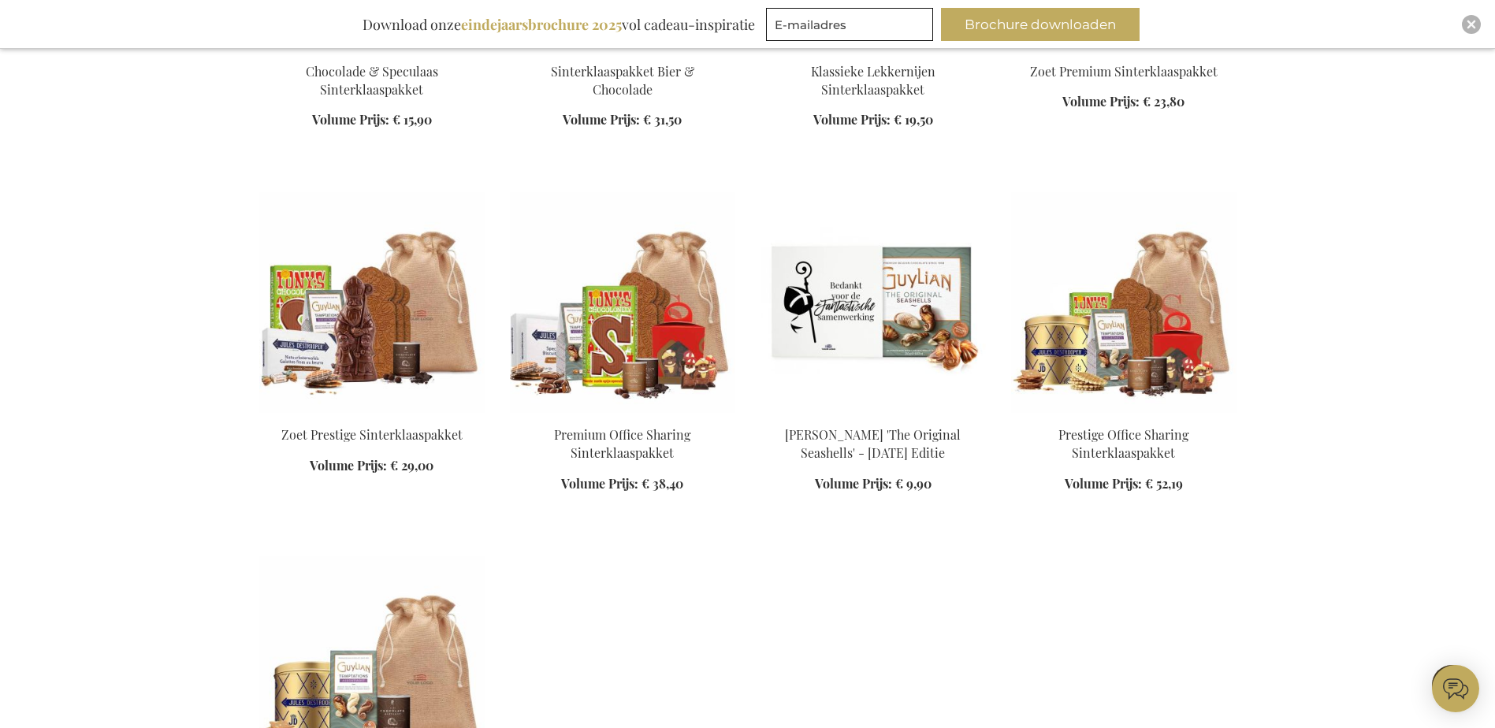
scroll to position [1658, 0]
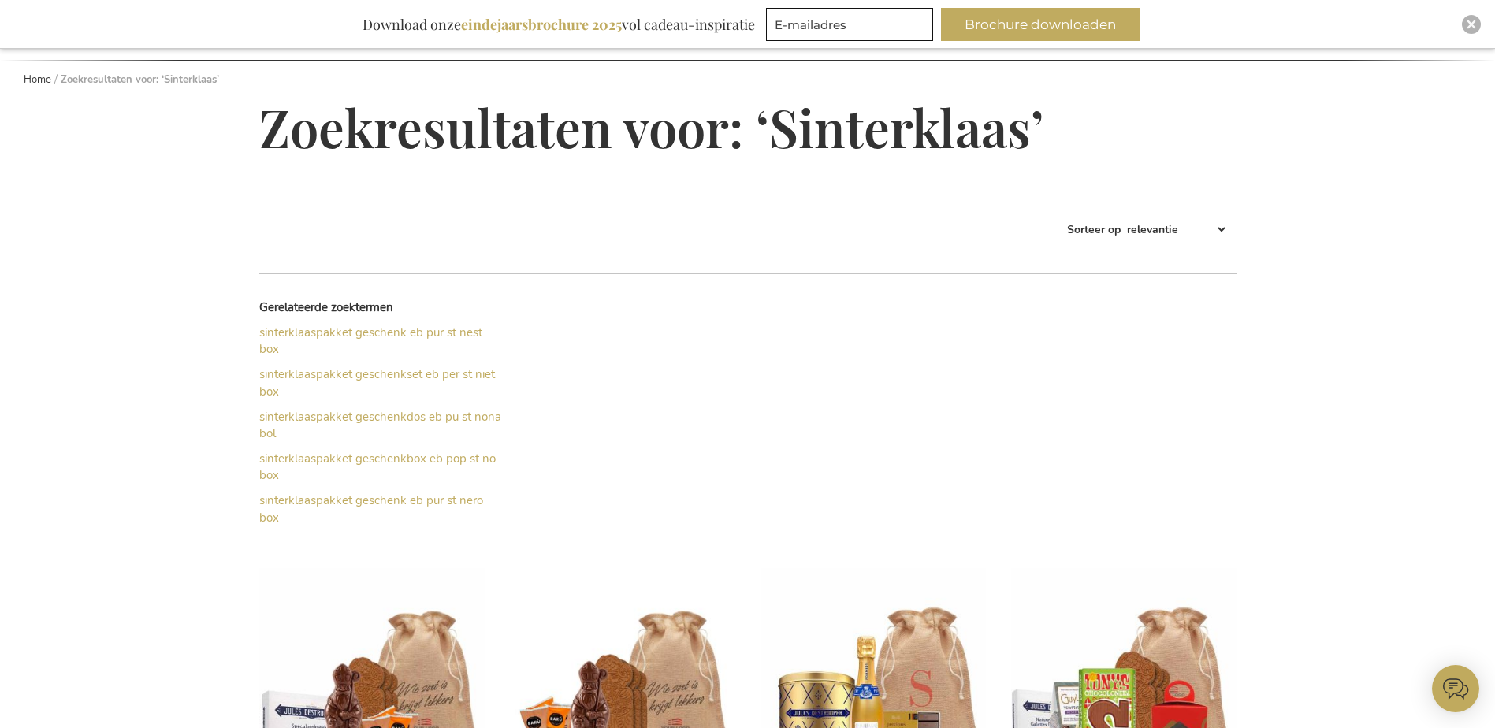
scroll to position [318, 0]
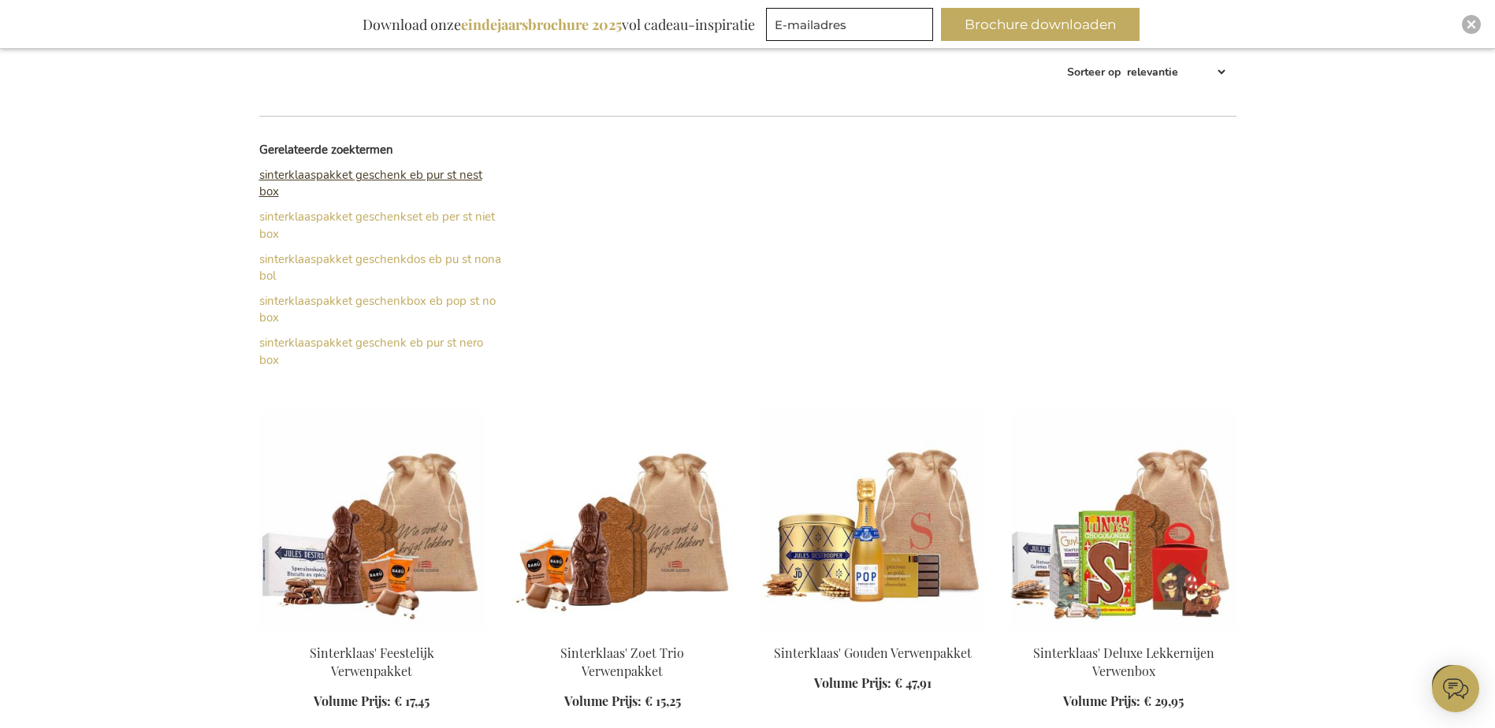
click at [426, 176] on link "sinterklaaspakket geschenk eb pur st nest box" at bounding box center [370, 183] width 223 height 32
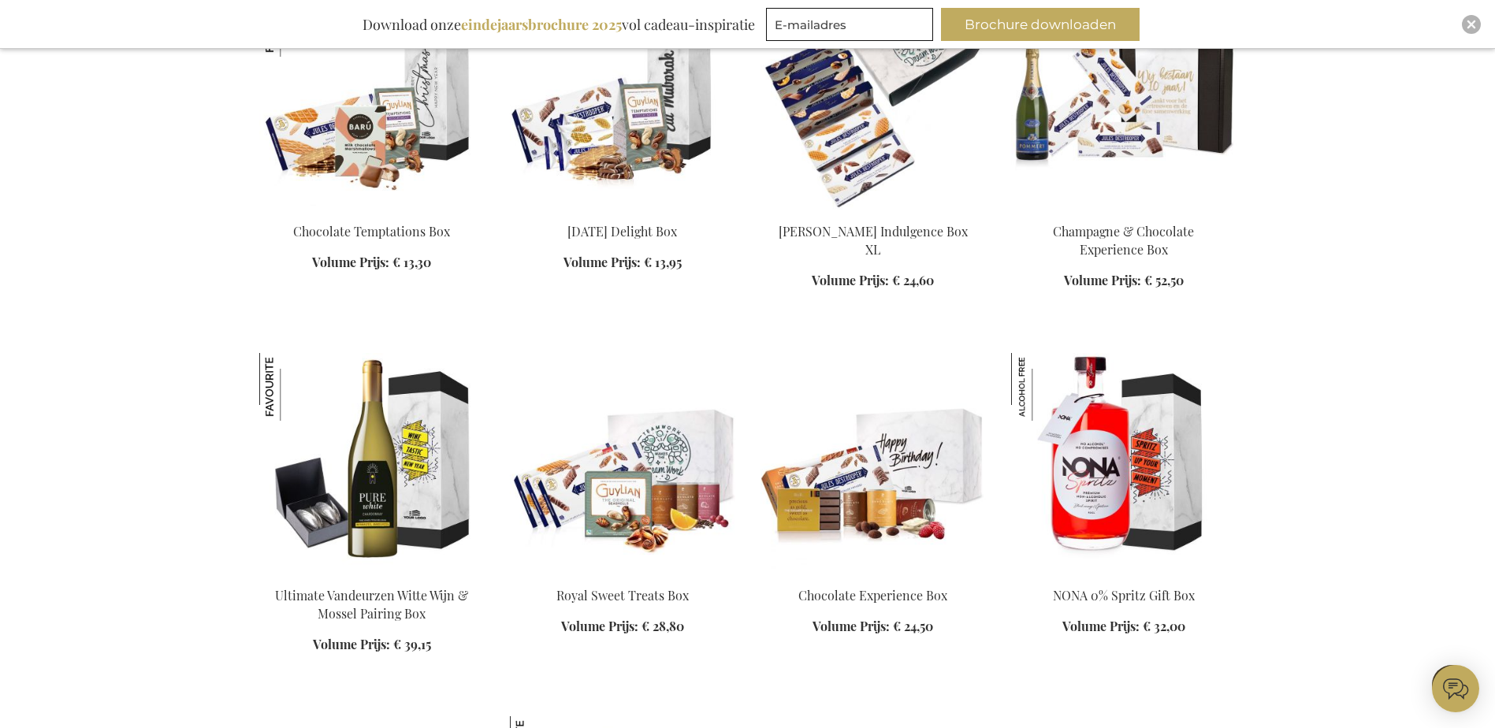
scroll to position [2885, 0]
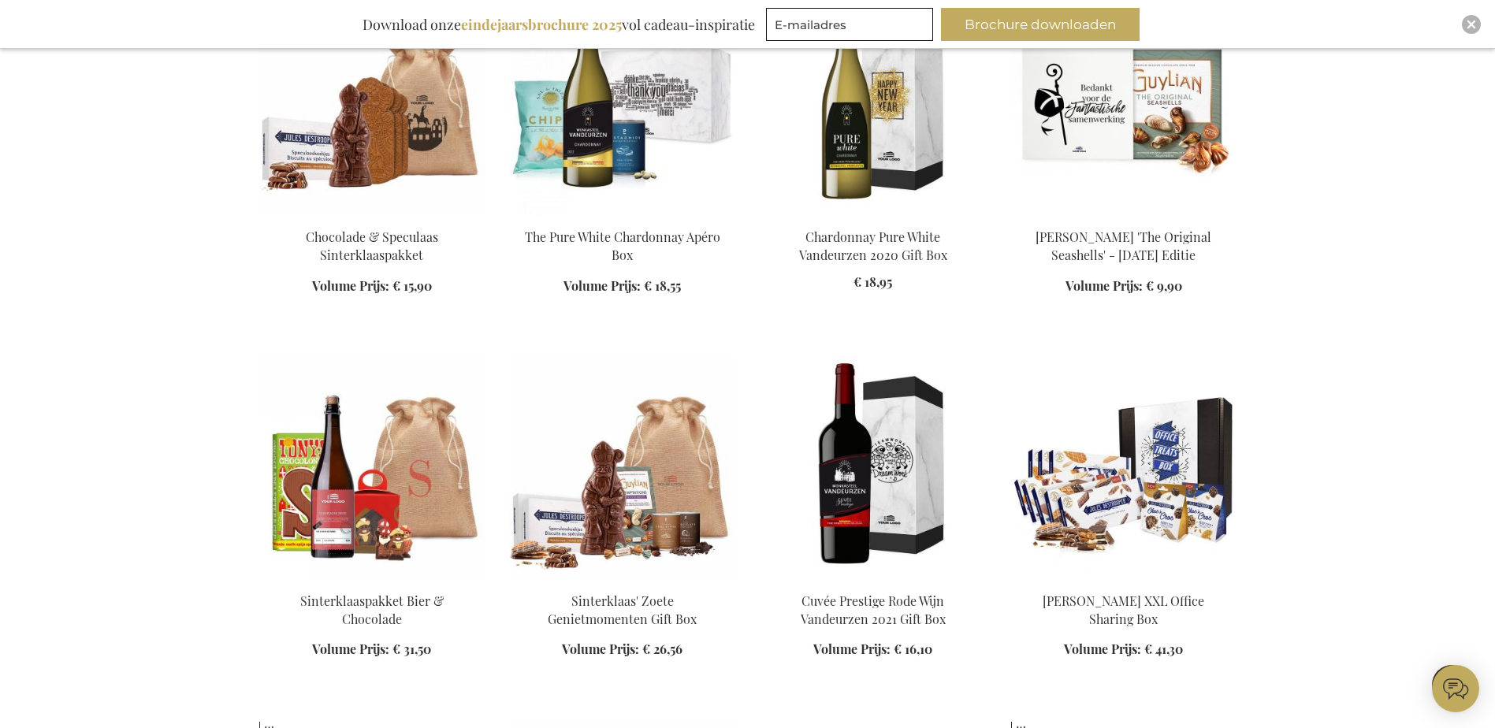
scroll to position [1467, 0]
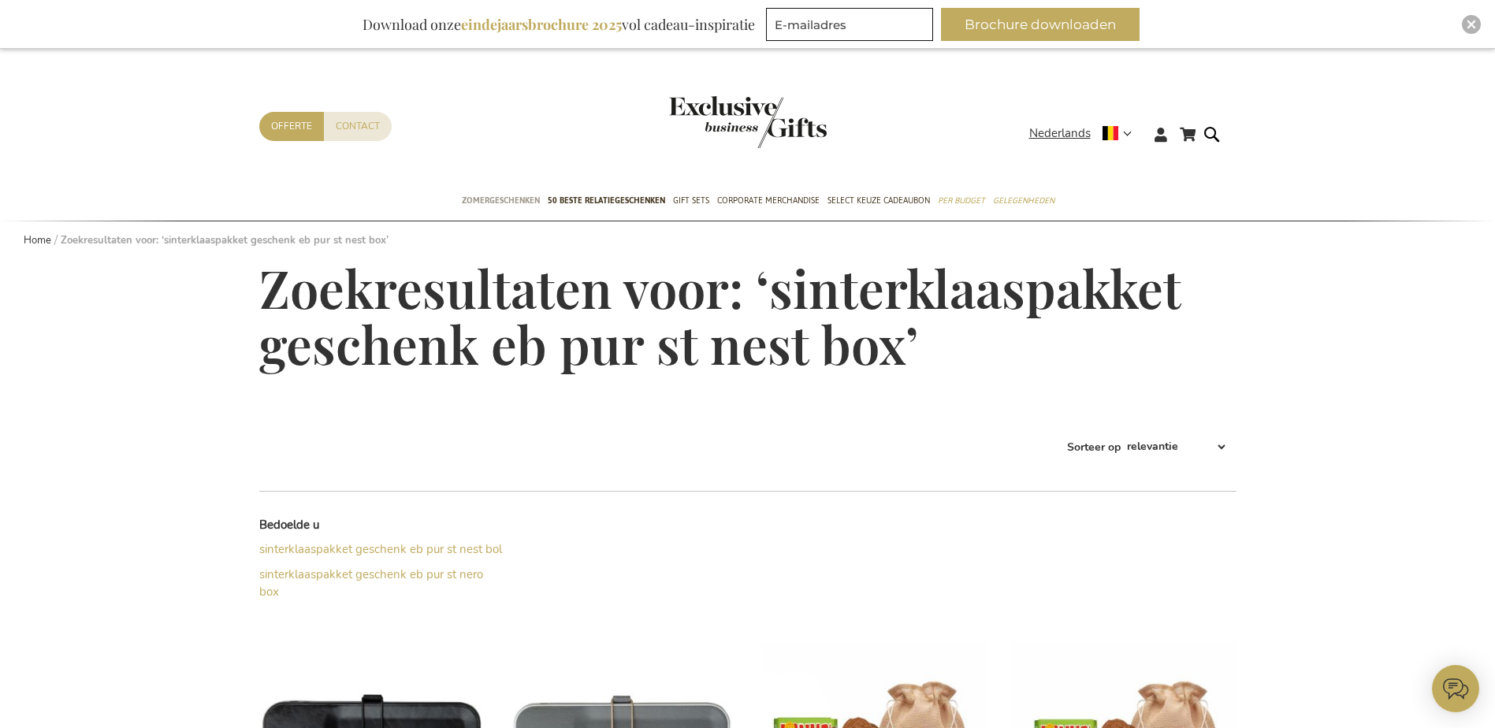
click at [486, 200] on span "Zomergeschenken" at bounding box center [501, 200] width 78 height 17
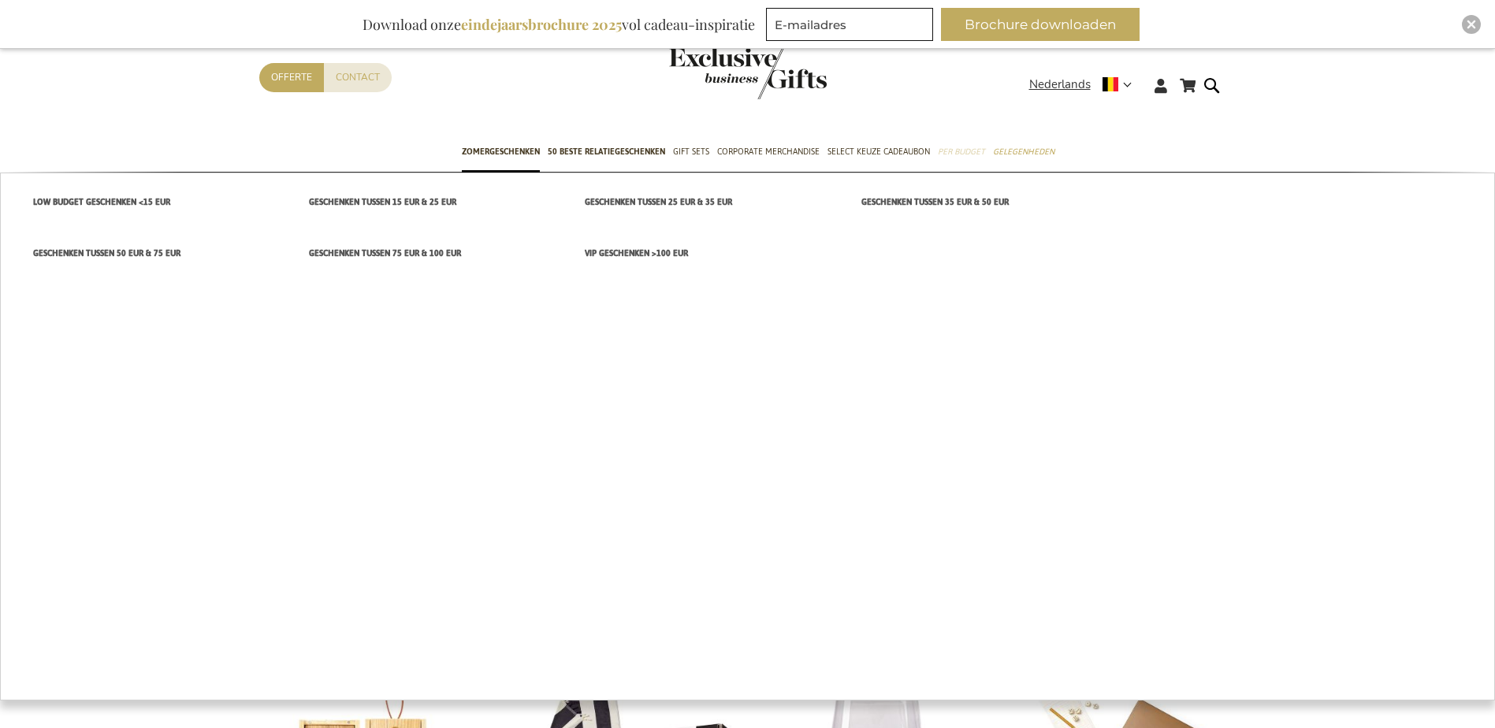
click at [960, 154] on span "Per Budget" at bounding box center [961, 151] width 47 height 17
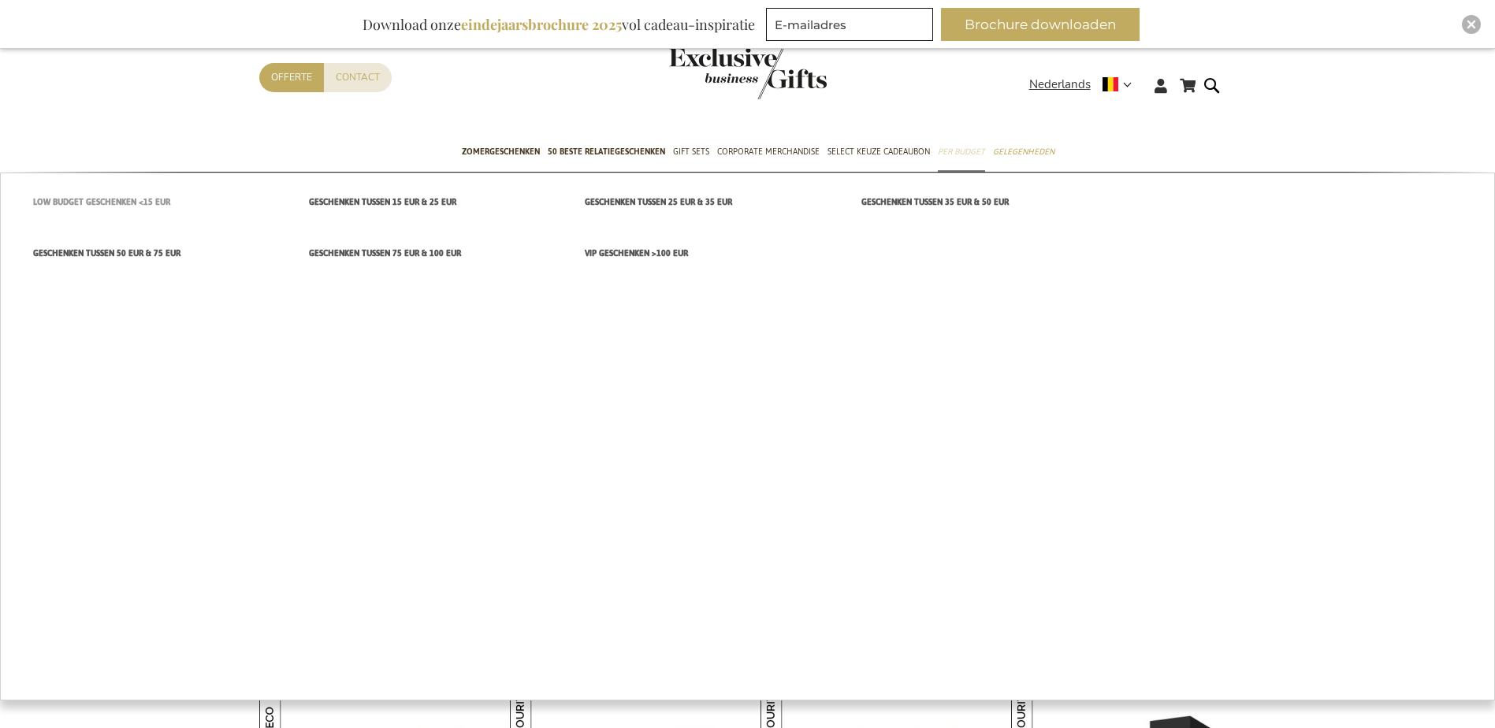
click at [130, 207] on span "Low budget Geschenken <15 EUR" at bounding box center [101, 202] width 137 height 17
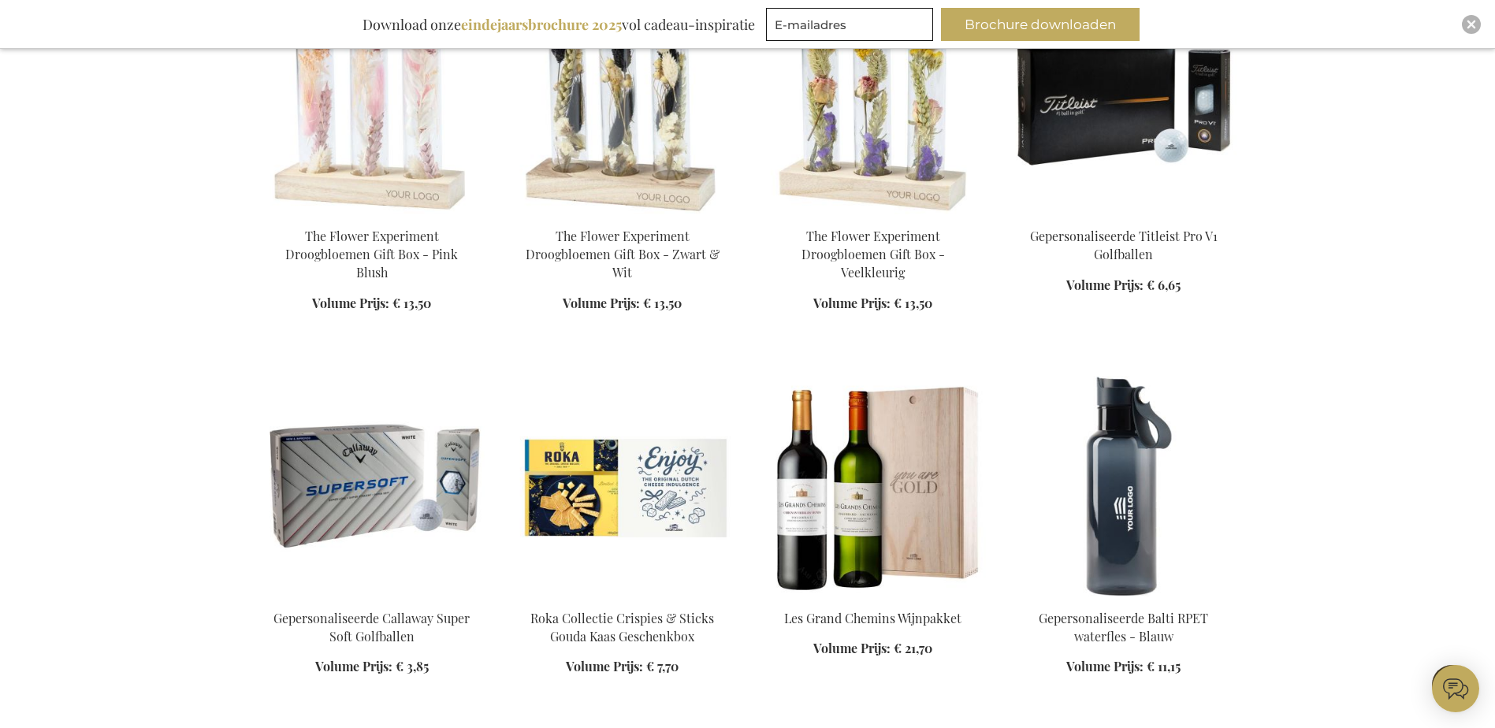
scroll to position [1576, 0]
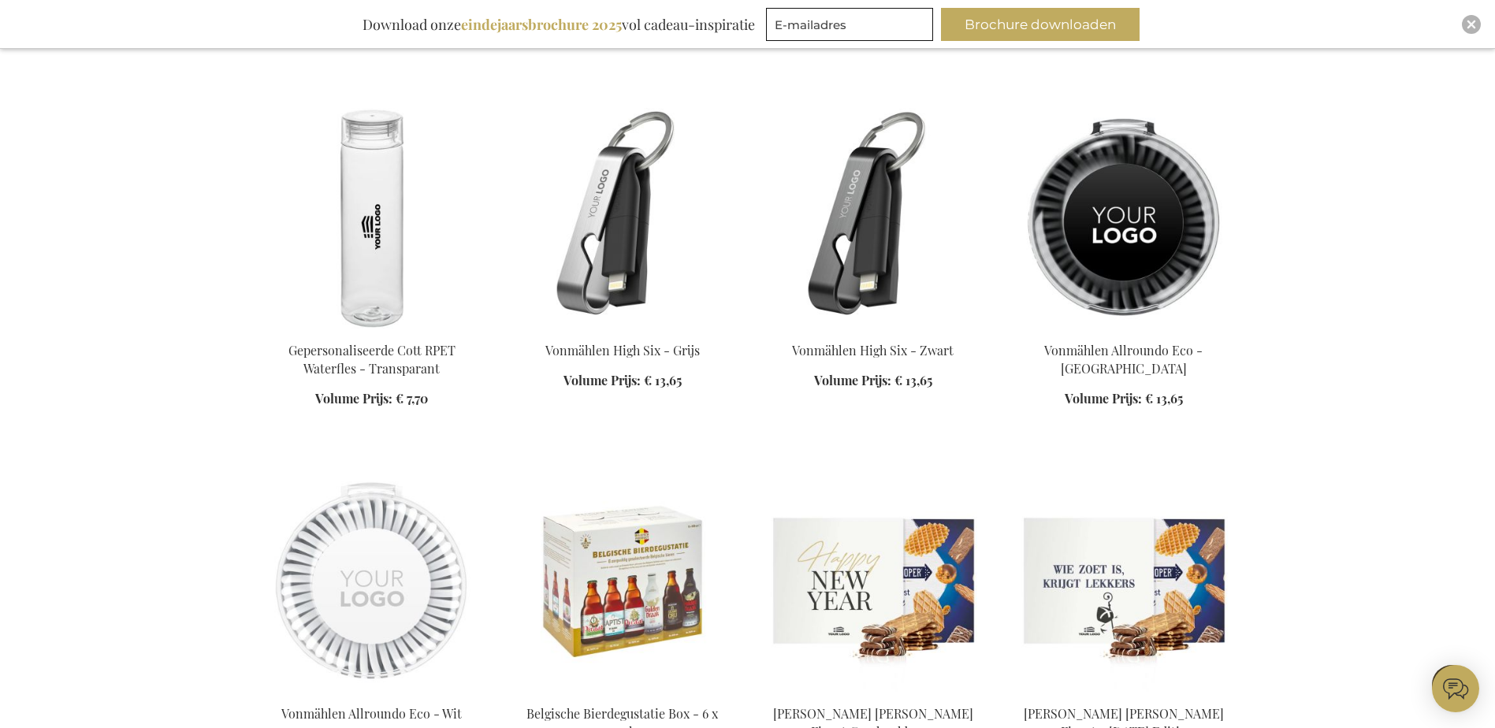
scroll to position [2600, 0]
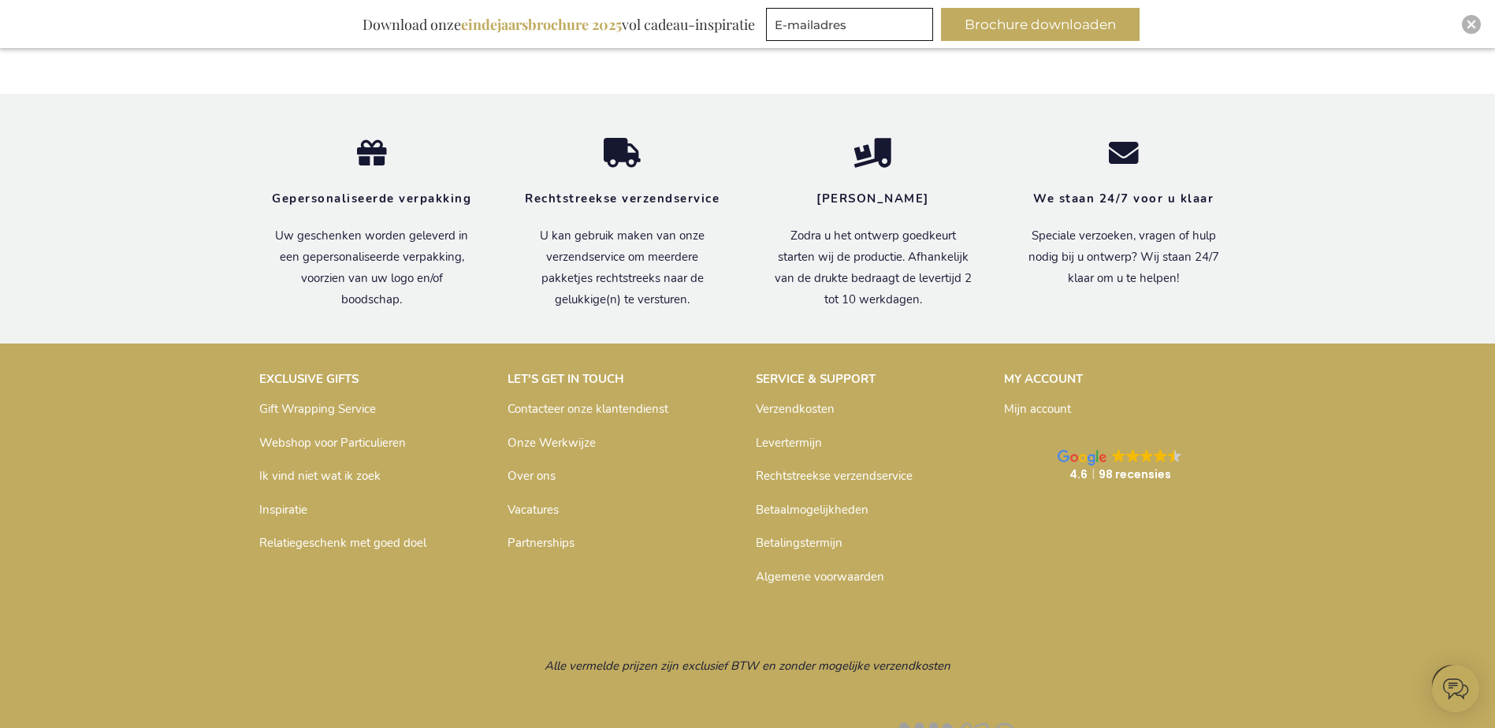
scroll to position [4087, 0]
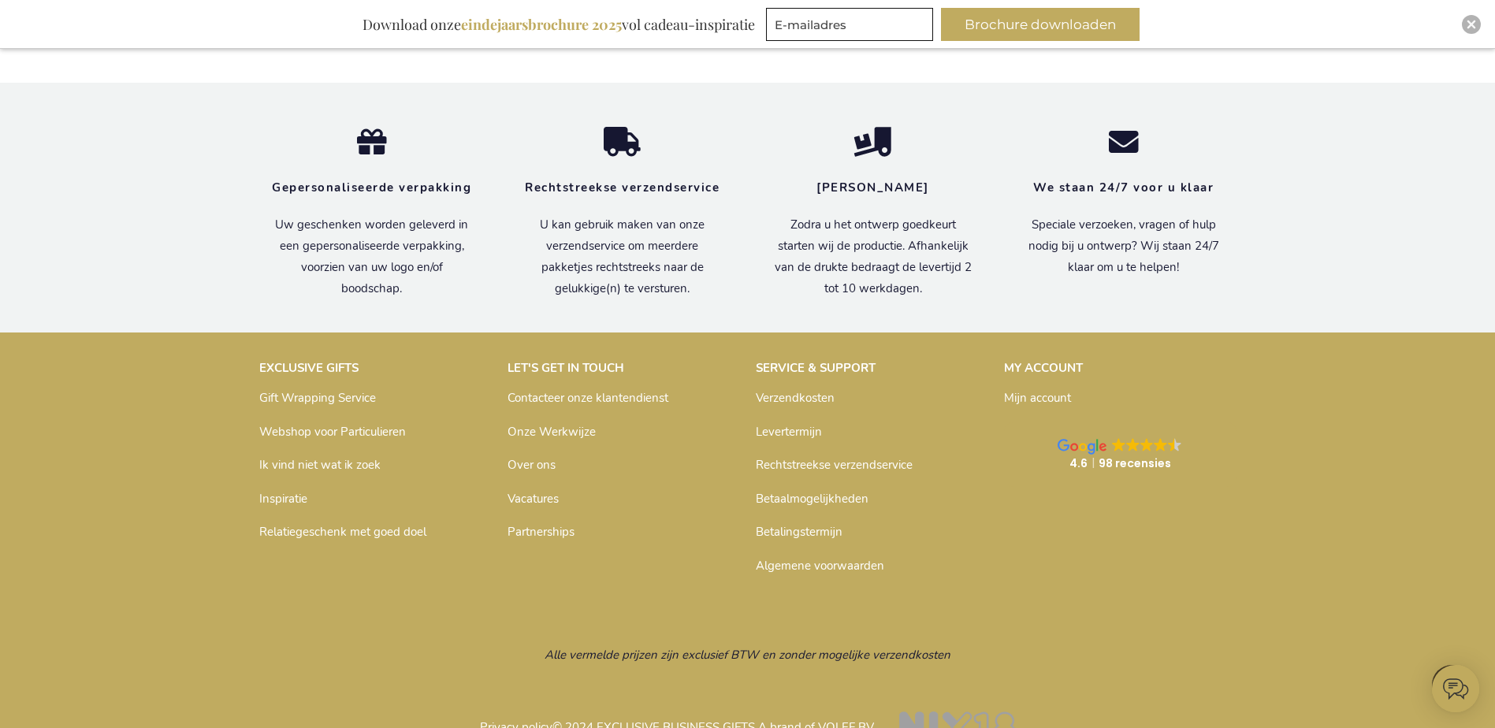
click at [806, 424] on link "Levertermijn" at bounding box center [789, 432] width 66 height 16
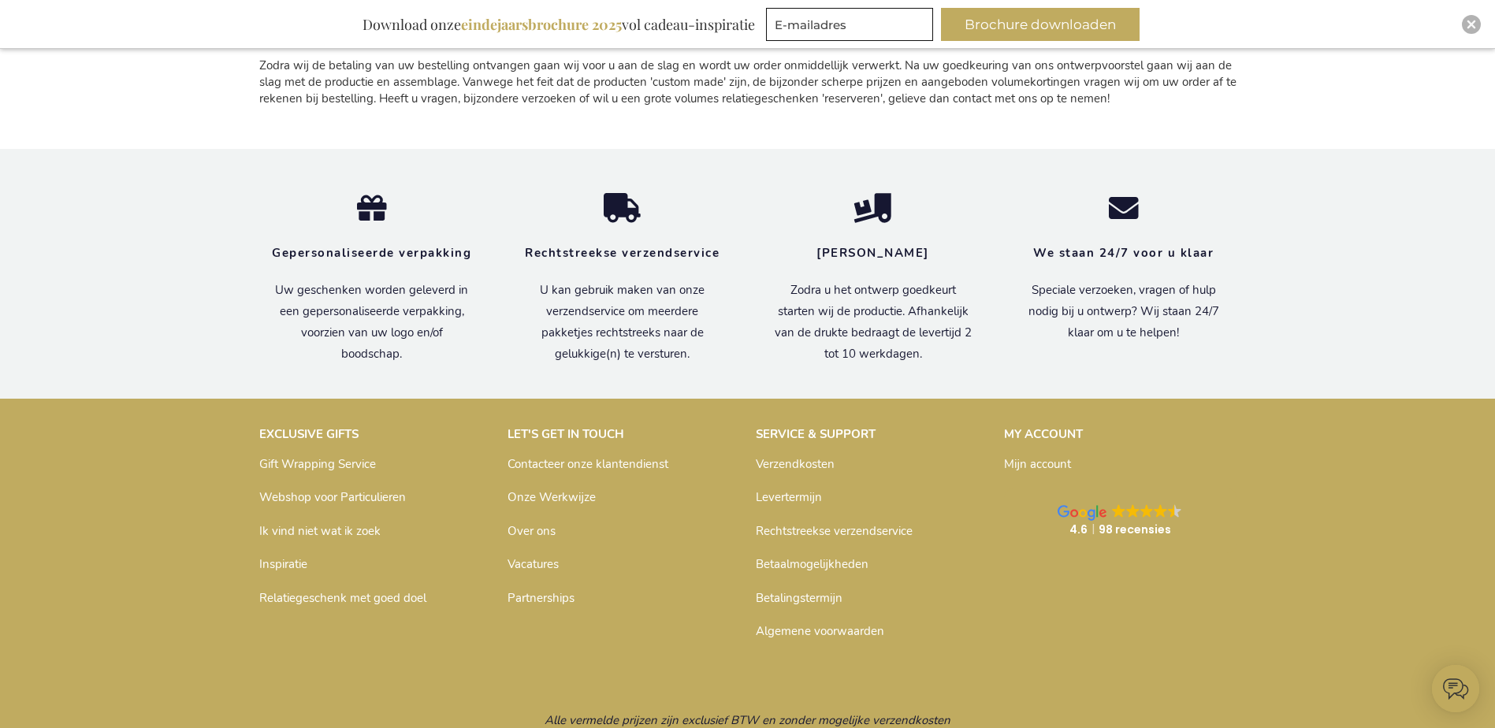
scroll to position [2353, 0]
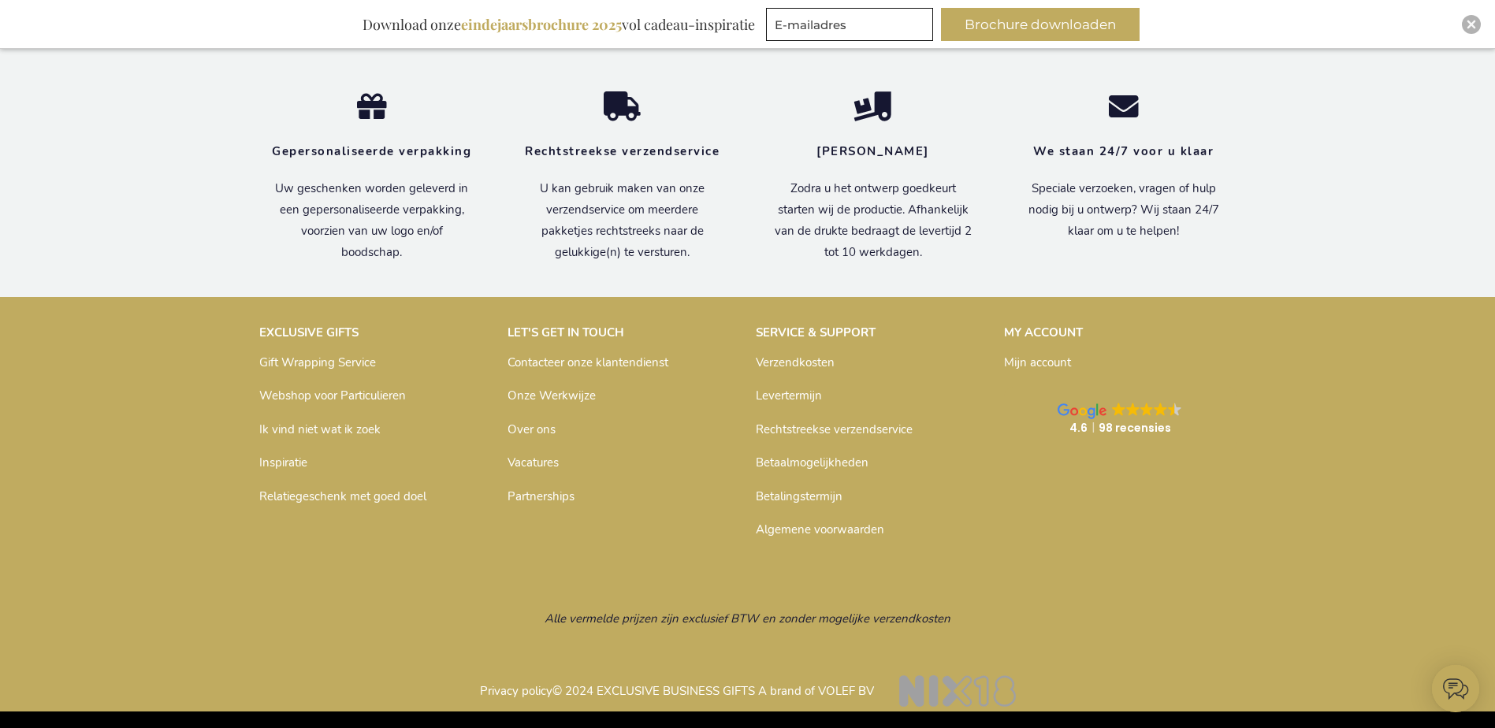
click at [272, 462] on link "Inspiratie" at bounding box center [283, 463] width 48 height 16
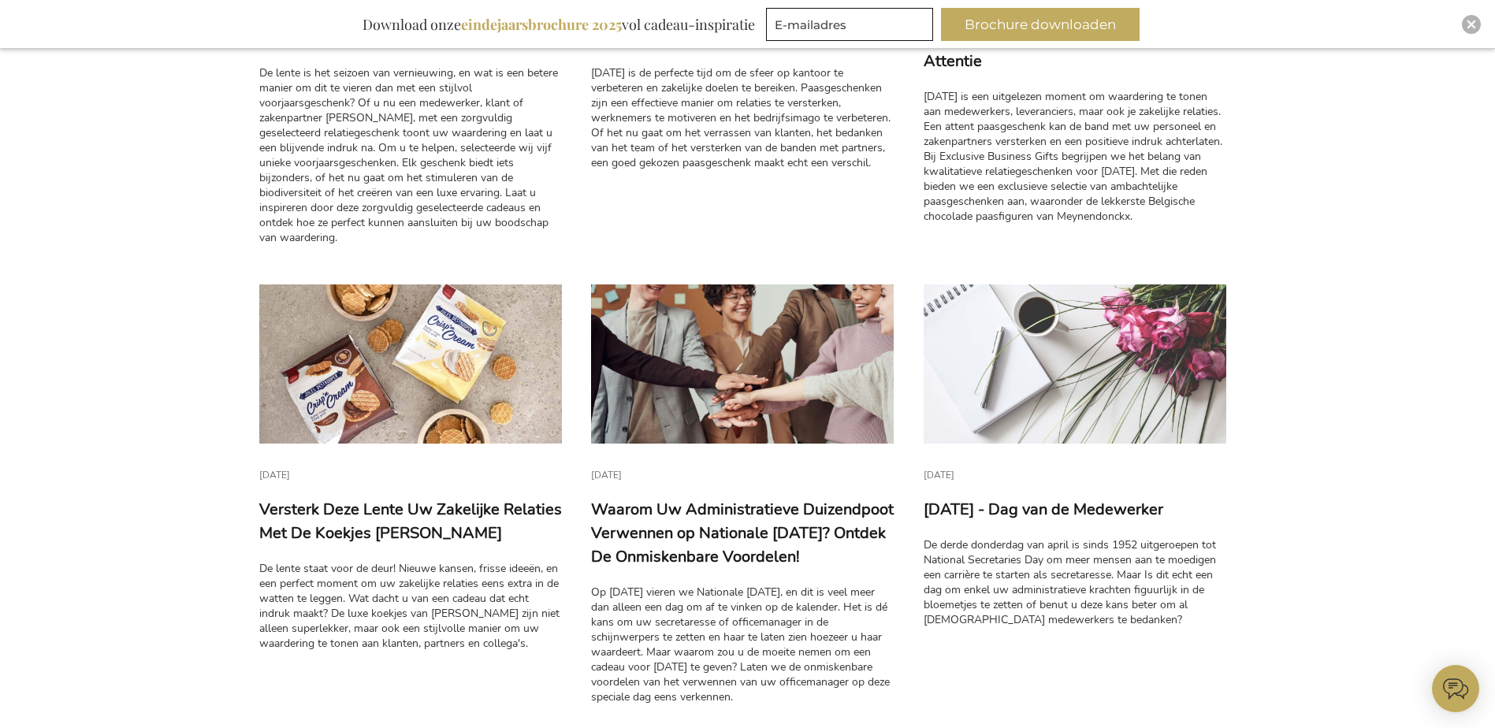
scroll to position [2364, 0]
